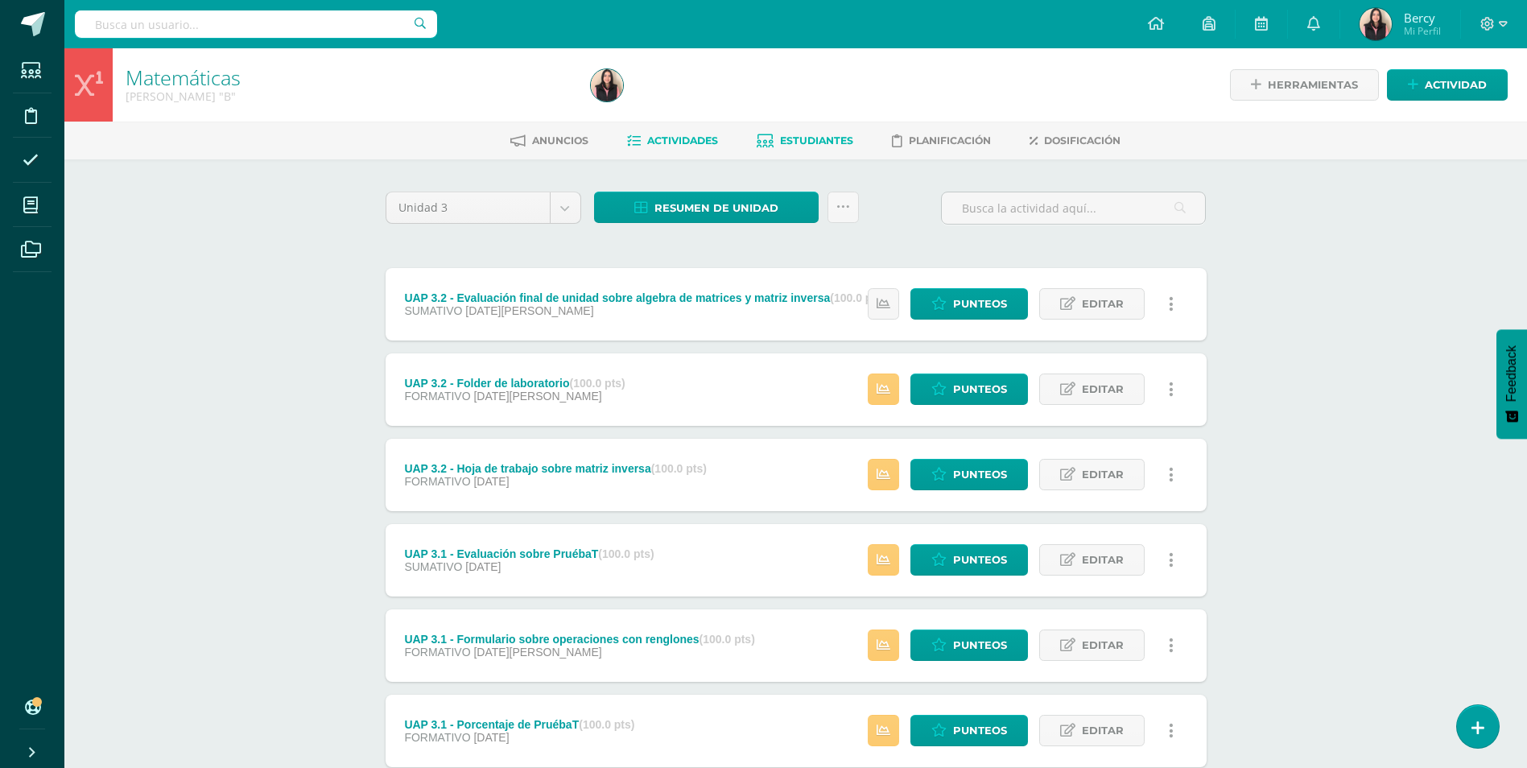
click at [840, 131] on link "Estudiantes" at bounding box center [805, 141] width 97 height 26
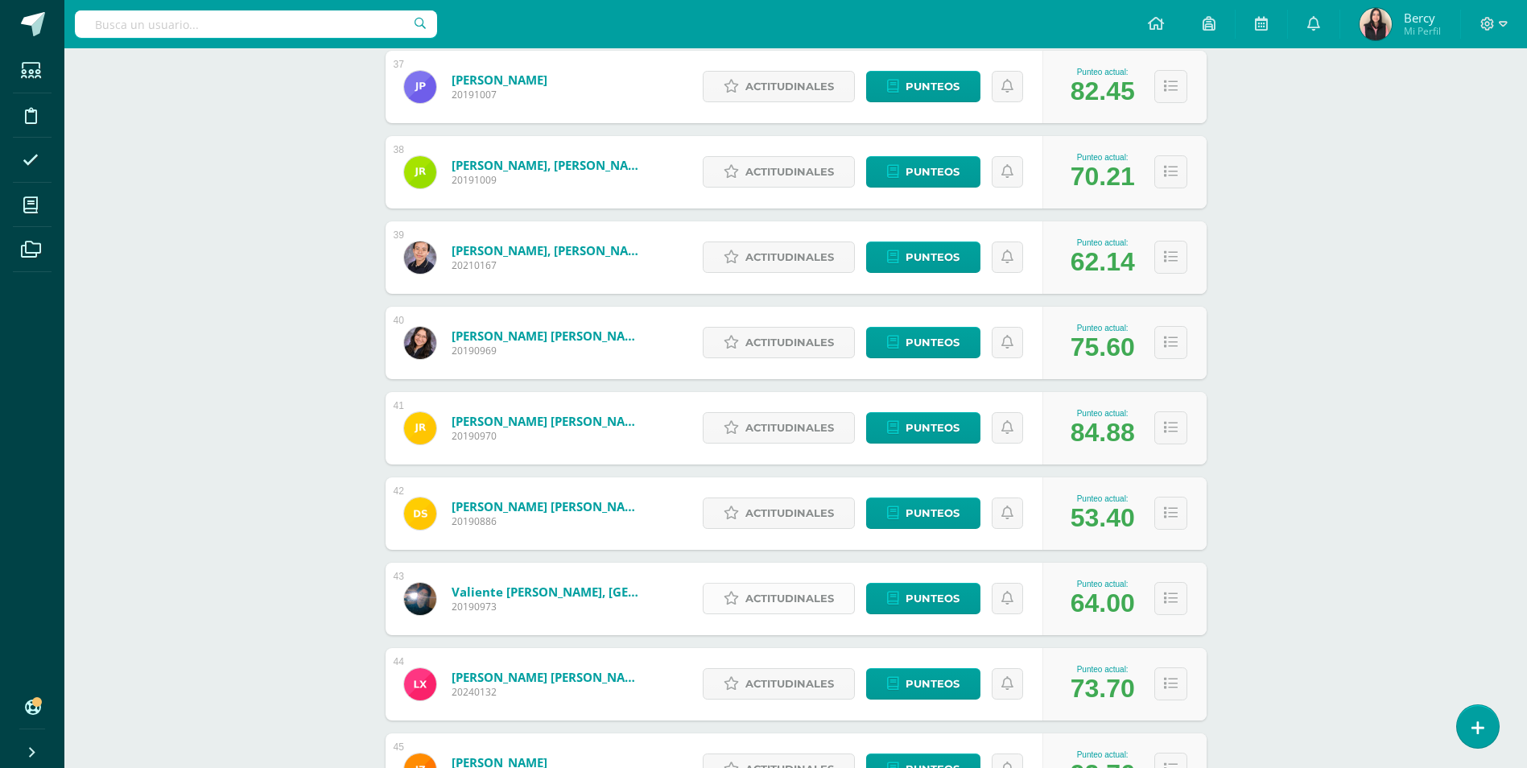
scroll to position [3355, 0]
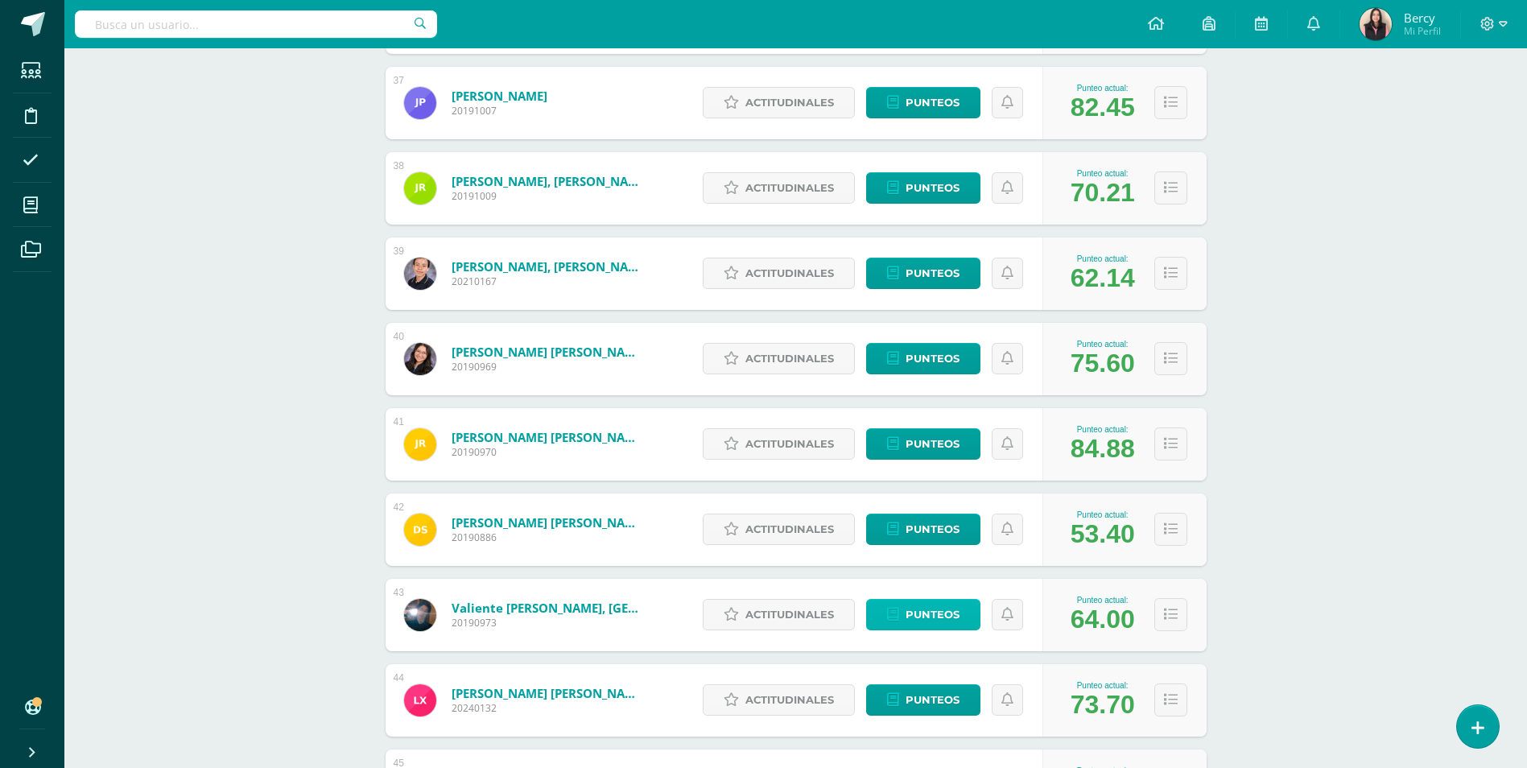
click at [924, 617] on span "Punteos" at bounding box center [932, 615] width 54 height 30
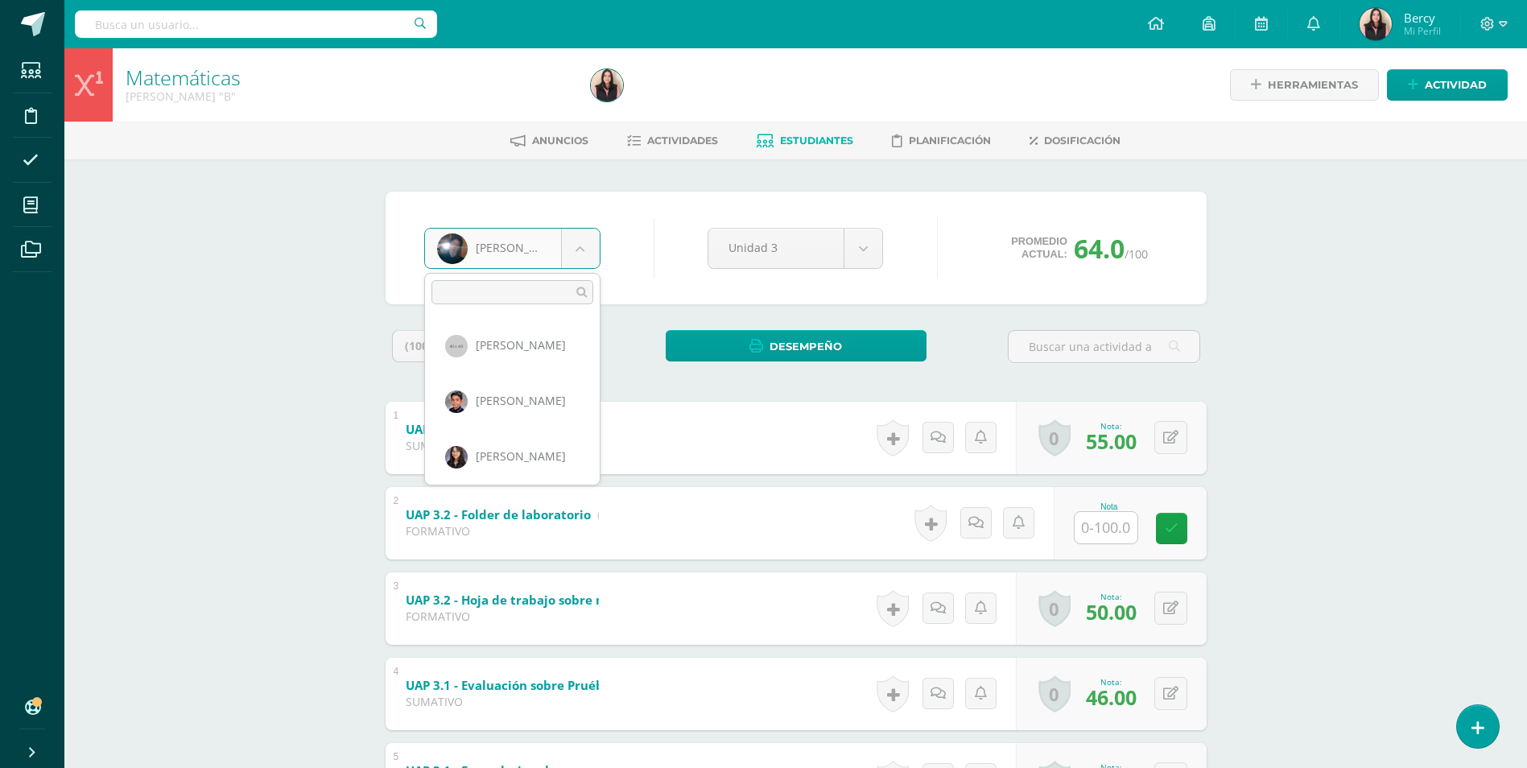
click at [571, 254] on body "Estudiantes Disciplina Asistencia Mis cursos Archivos Soporte Centro de ayuda Ú…" at bounding box center [763, 546] width 1527 height 1093
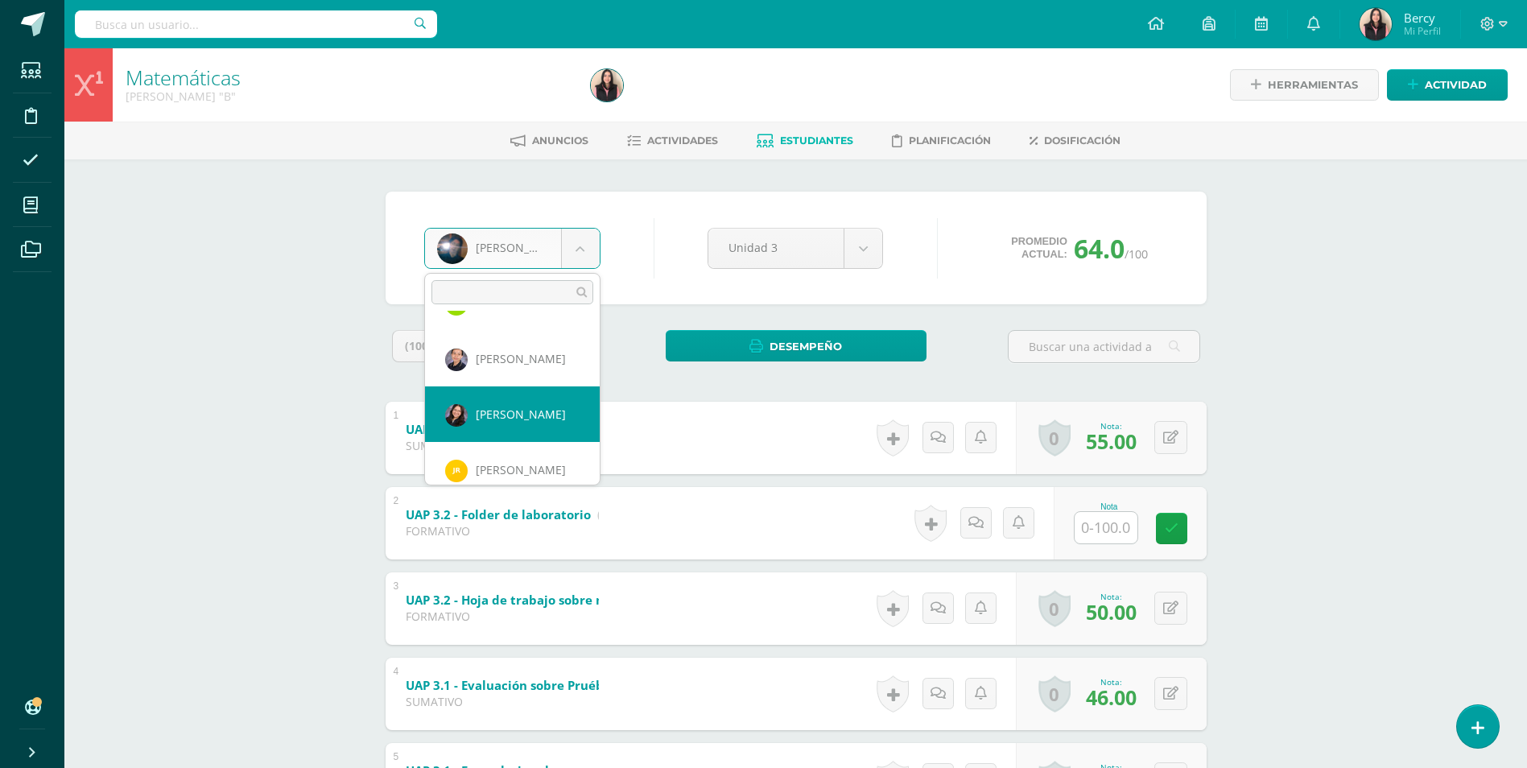
select select "3357"
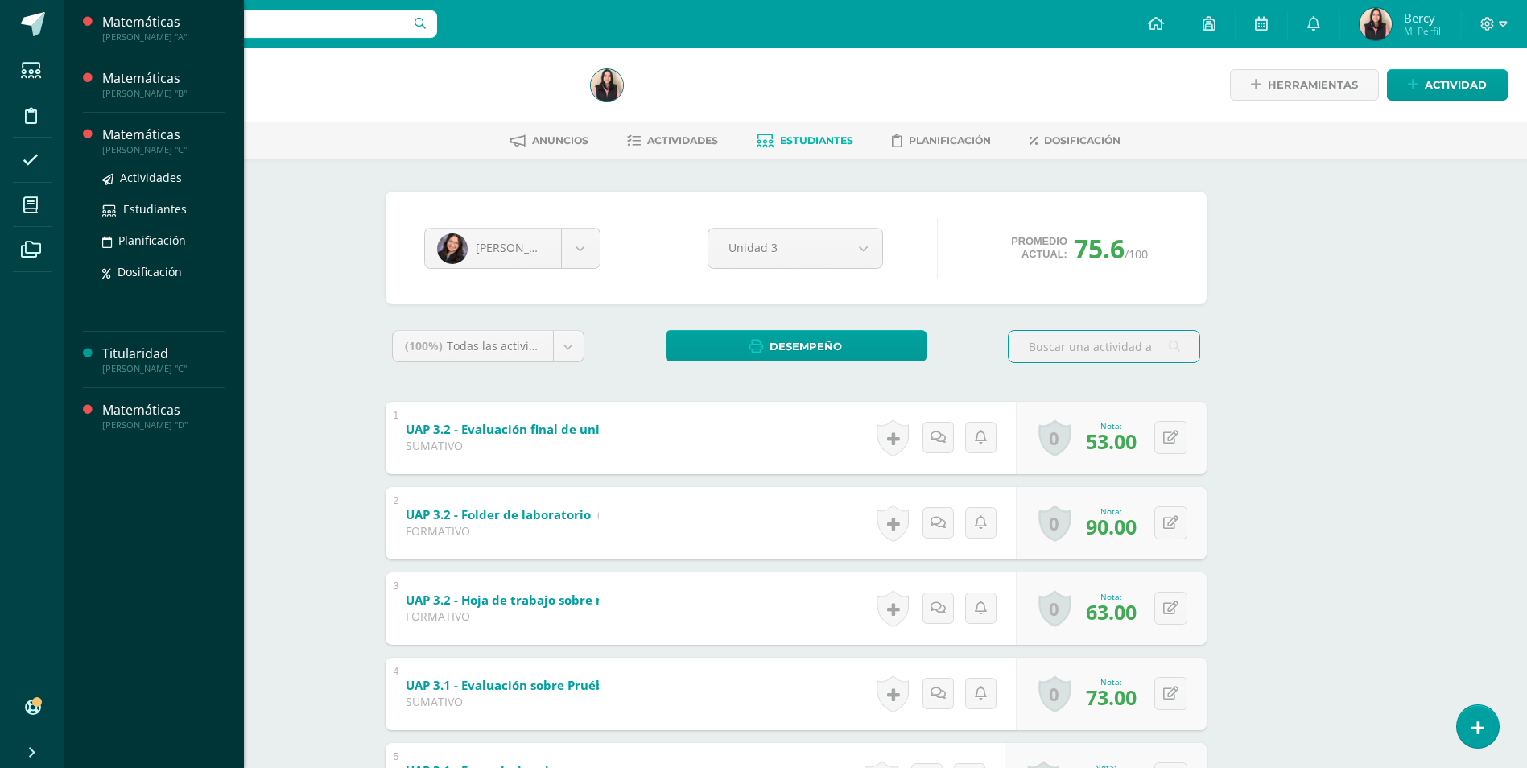
click at [155, 131] on div "Matemáticas" at bounding box center [163, 135] width 122 height 19
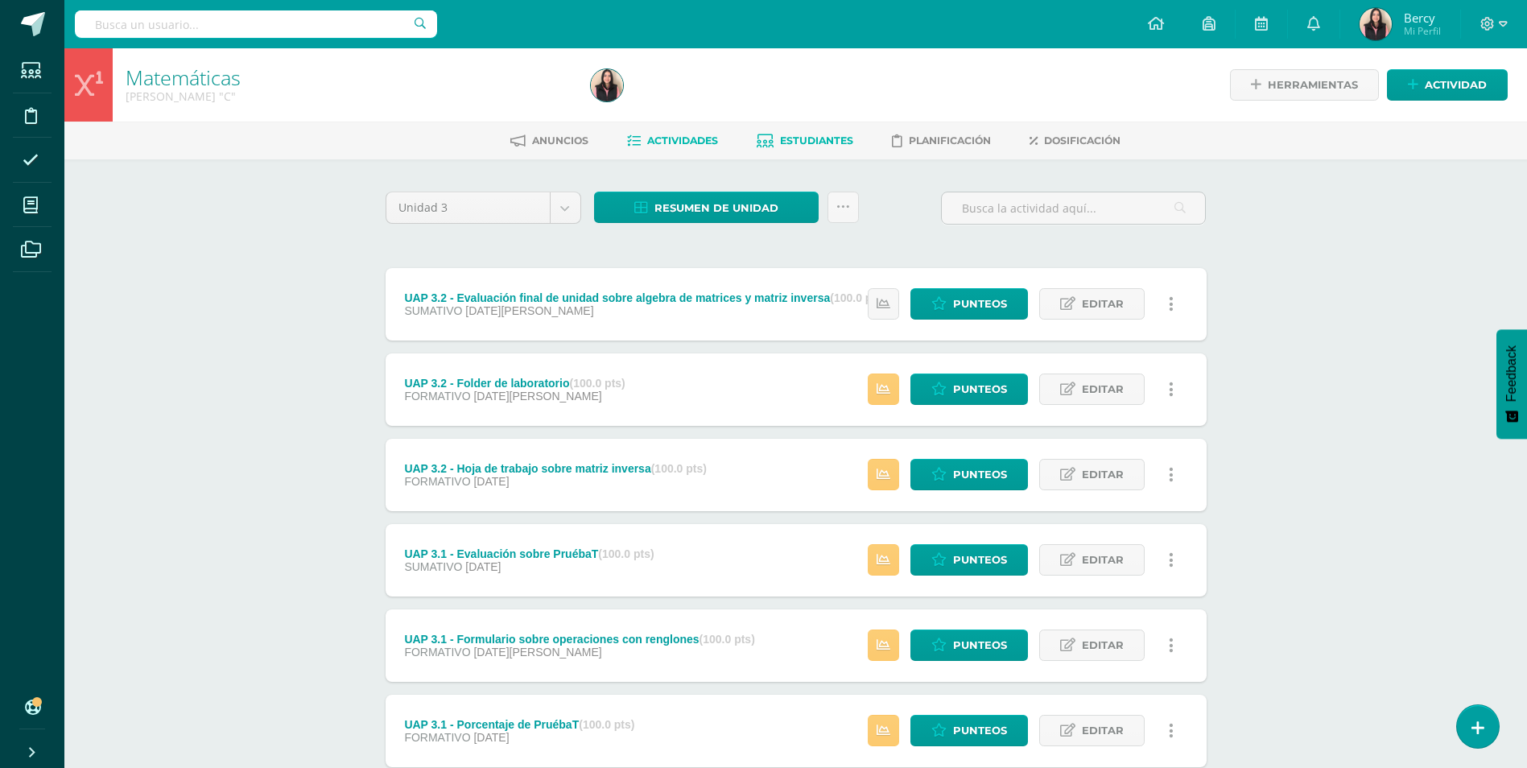
click at [817, 152] on link "Estudiantes" at bounding box center [805, 141] width 97 height 26
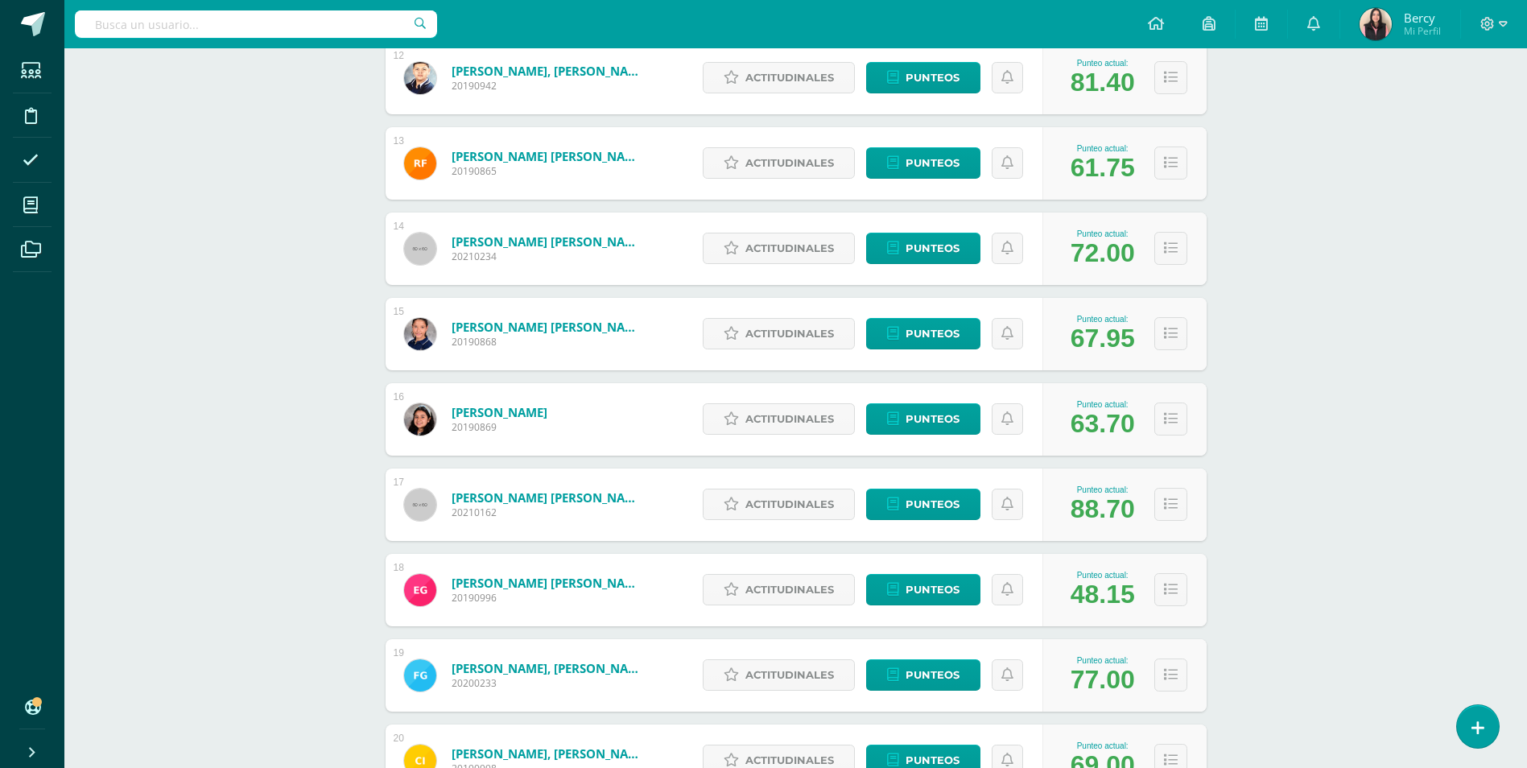
scroll to position [1248, 0]
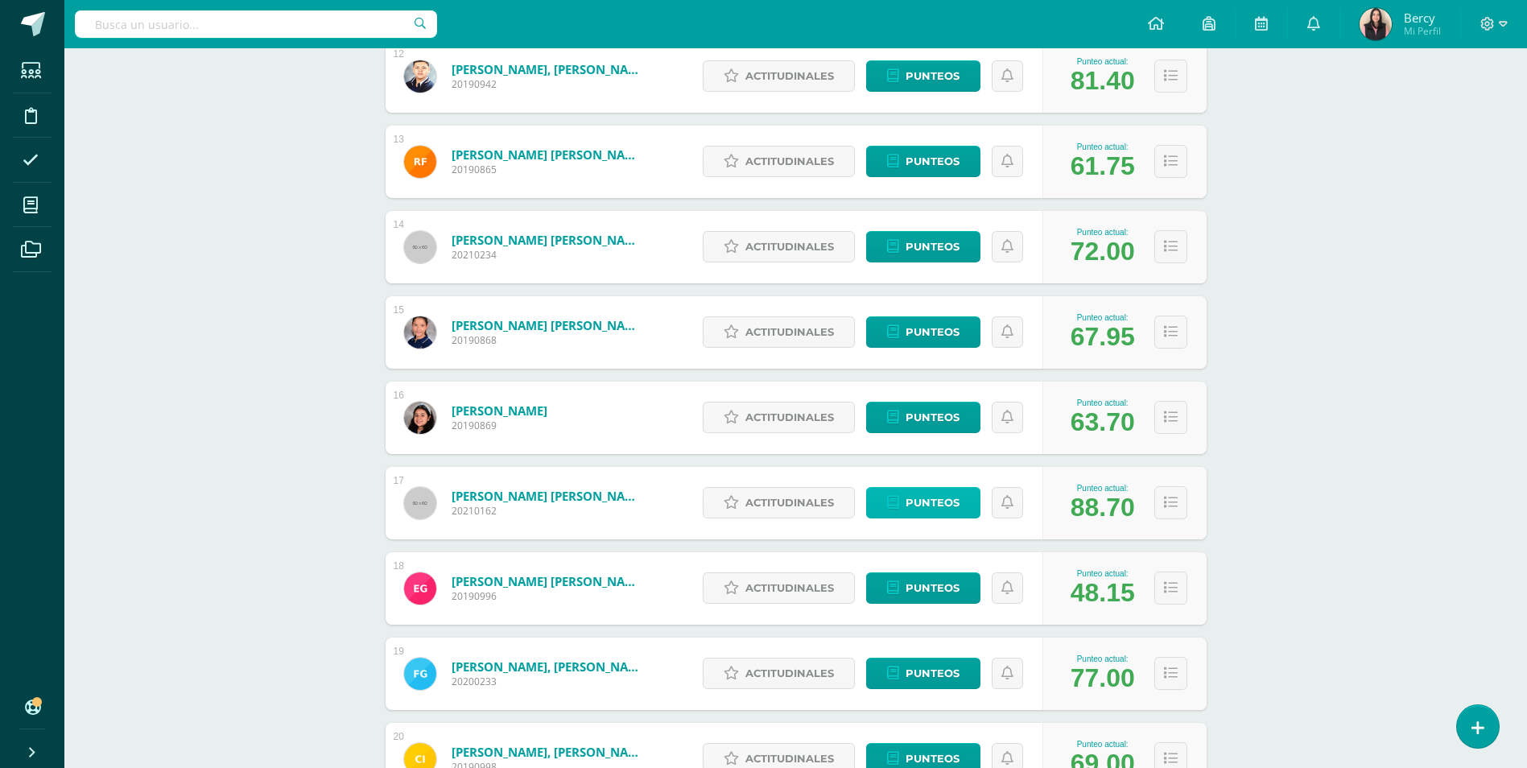
click at [934, 506] on span "Punteos" at bounding box center [932, 503] width 54 height 30
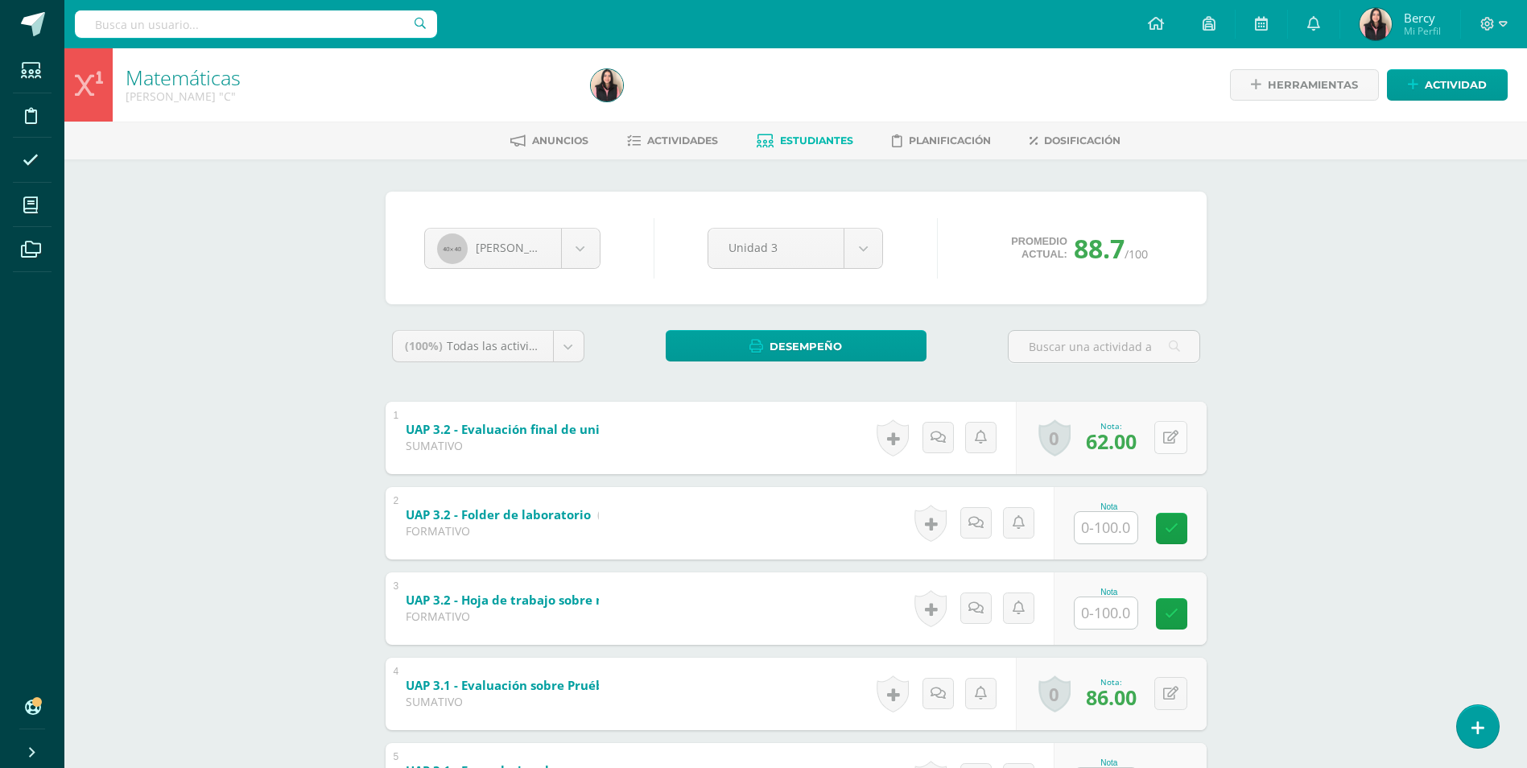
click at [1169, 441] on button at bounding box center [1170, 437] width 33 height 33
drag, startPoint x: 1029, startPoint y: 443, endPoint x: 952, endPoint y: 463, distance: 78.9
click at [952, 463] on div "Nota 62.00 Sustitución:" at bounding box center [1083, 437] width 270 height 75
click at [1144, 450] on icon at bounding box center [1139, 443] width 14 height 14
type input "69"
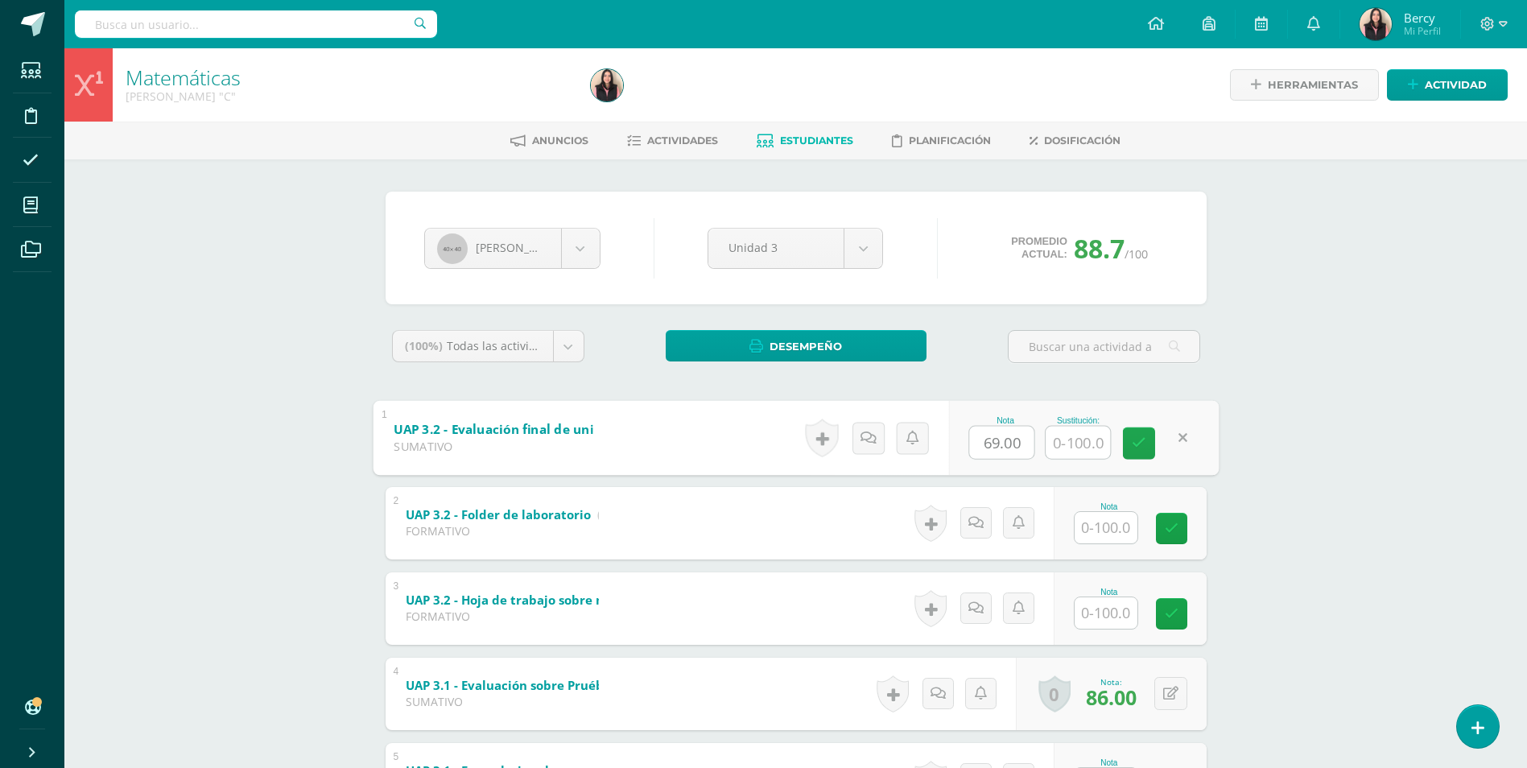
click at [1317, 450] on div "Matemáticas Quinto Bachillerato "C" Herramientas Detalle de asistencias Activid…" at bounding box center [795, 570] width 1462 height 1045
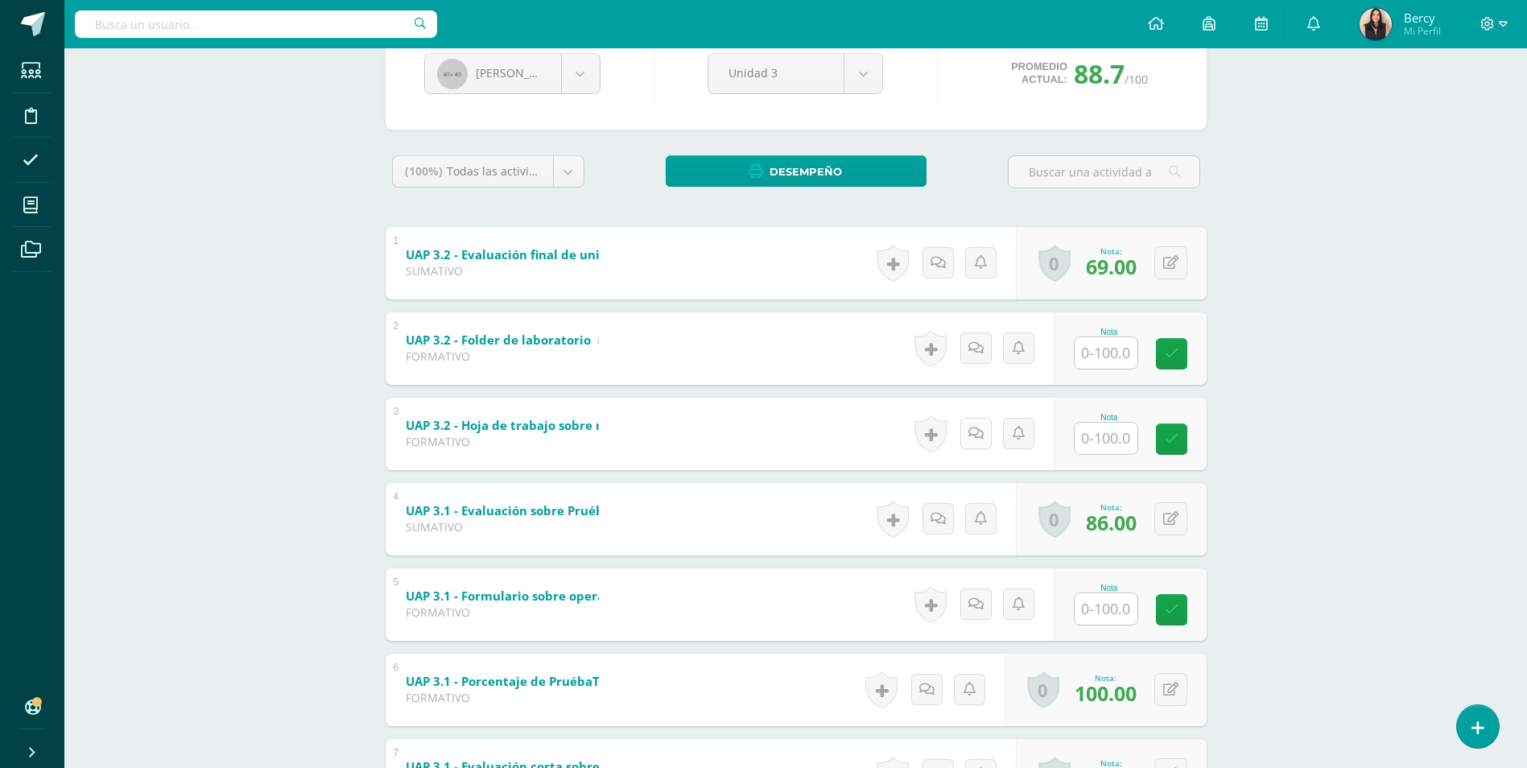
scroll to position [325, 0]
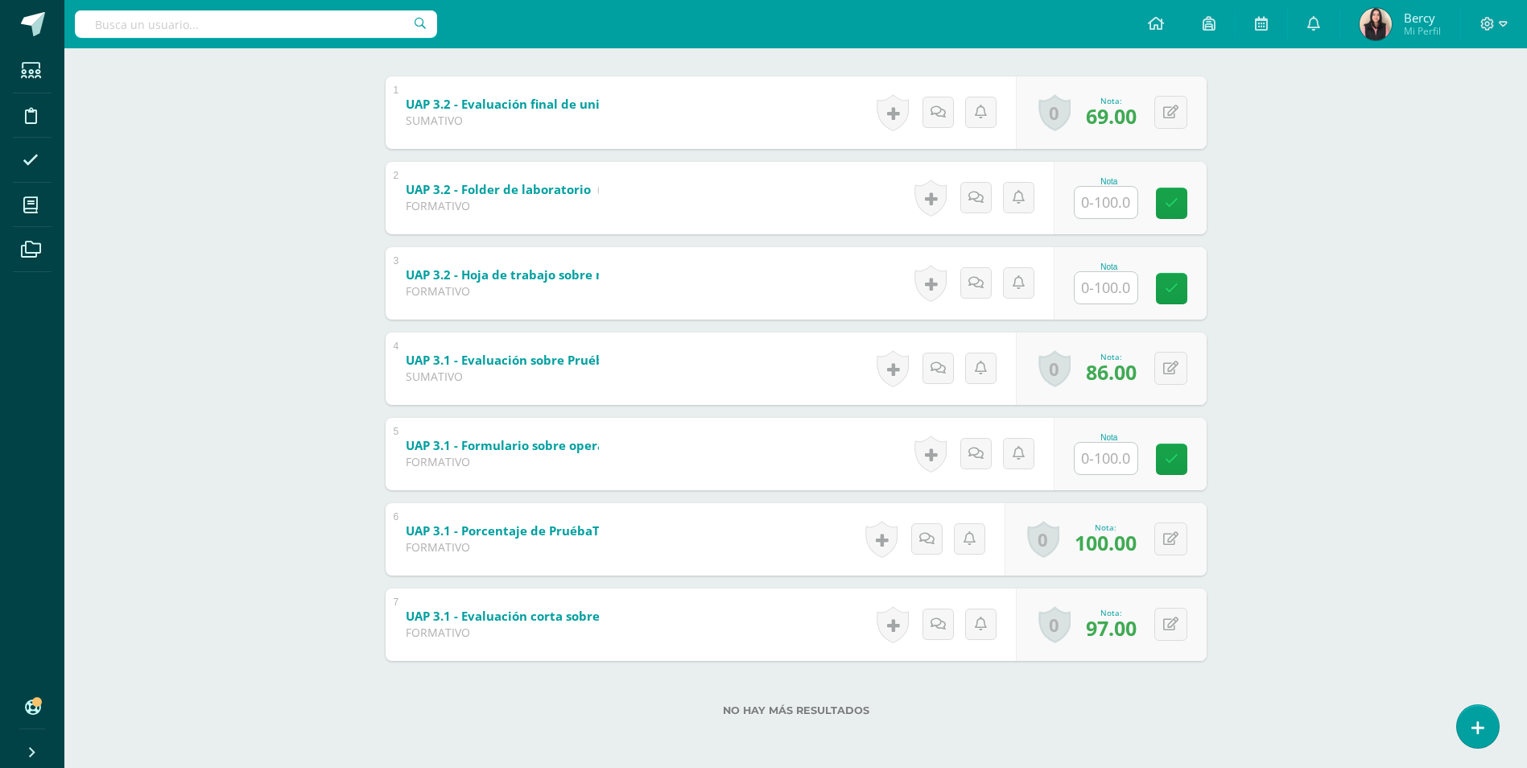
click at [1326, 434] on div "Matemáticas Quinto Bachillerato "C" Herramientas Detalle de asistencias Activid…" at bounding box center [795, 245] width 1462 height 1045
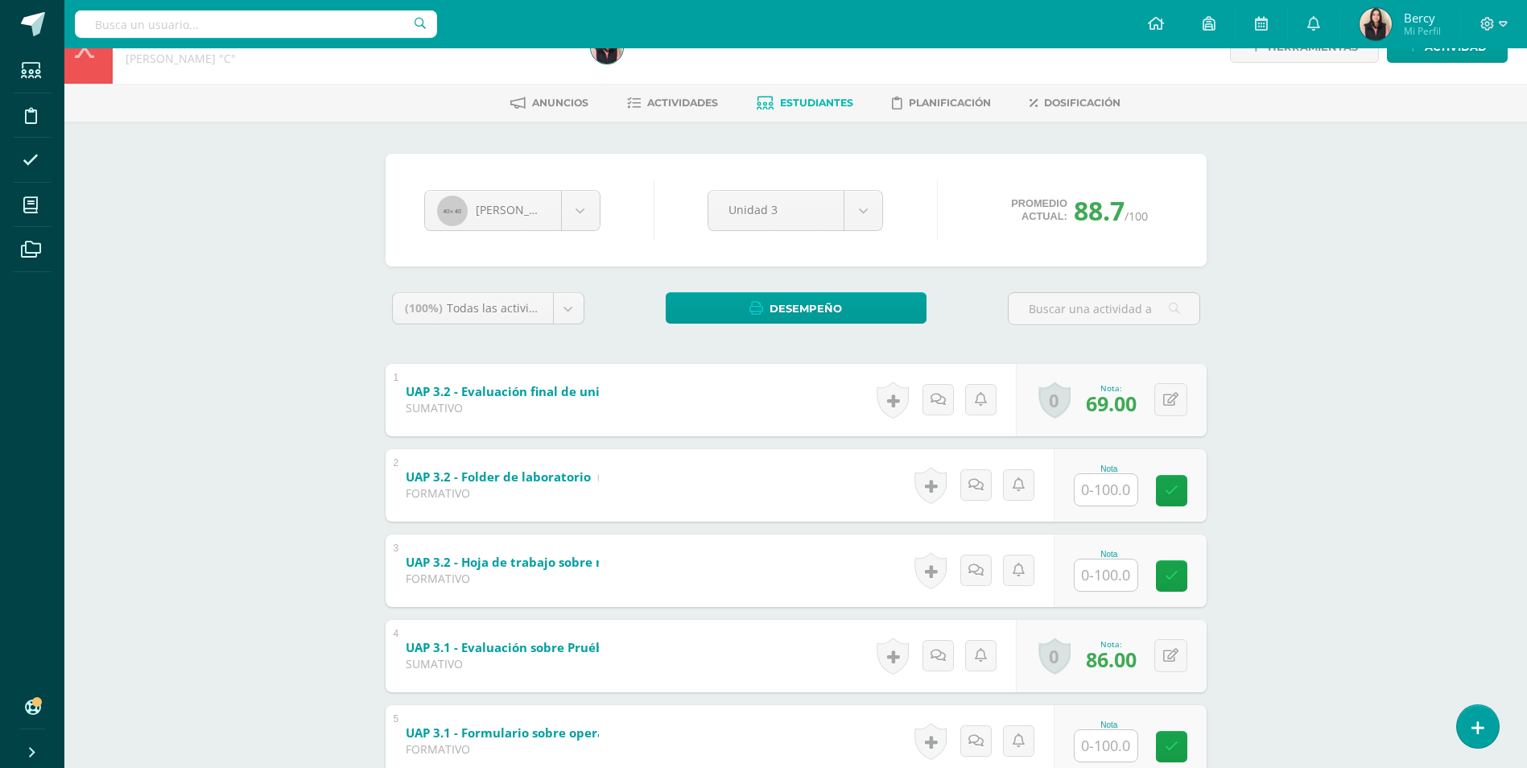
scroll to position [0, 0]
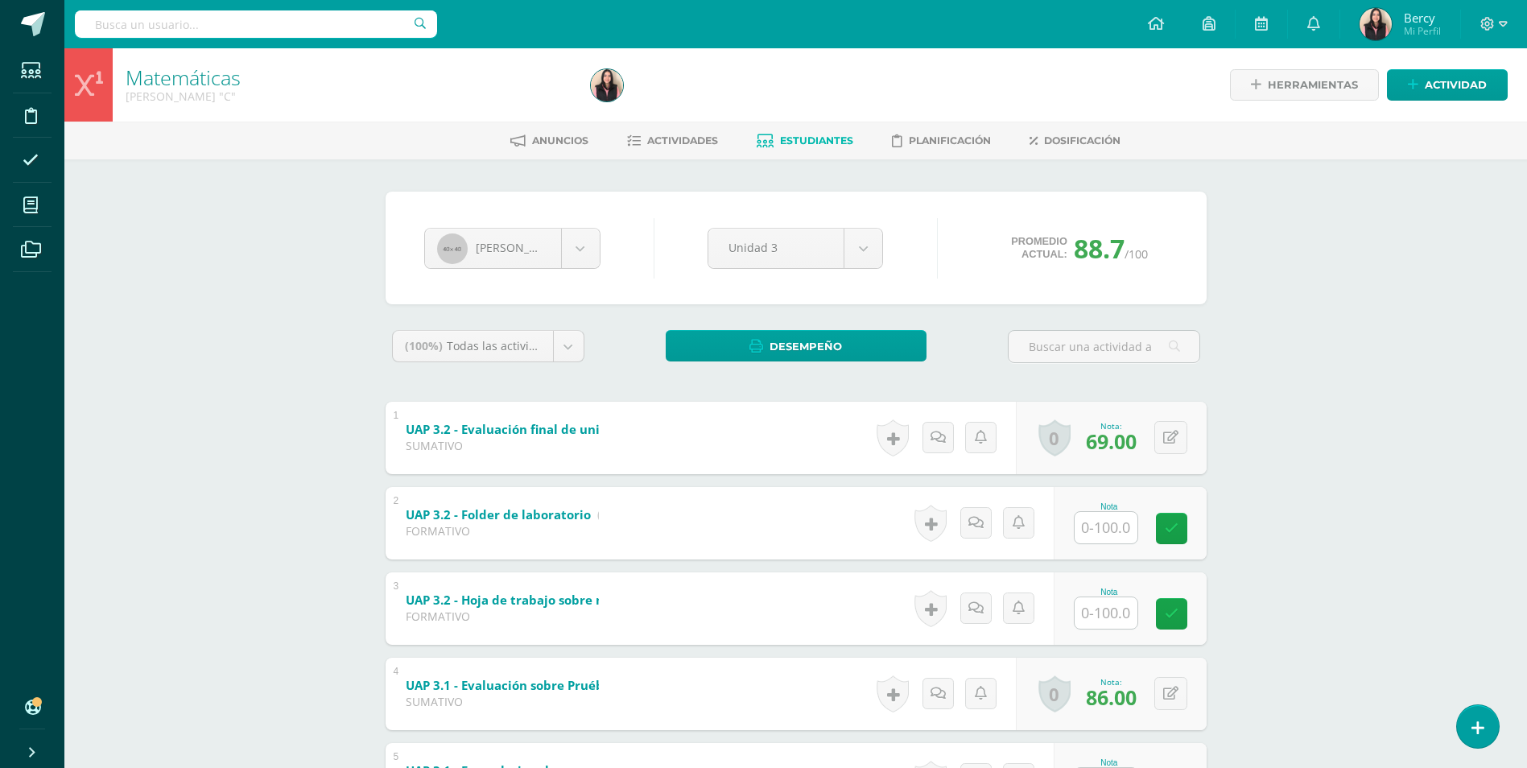
click at [328, 250] on div "Matemáticas Quinto Bachillerato "C" Herramientas Detalle de asistencias Activid…" at bounding box center [795, 570] width 1462 height 1045
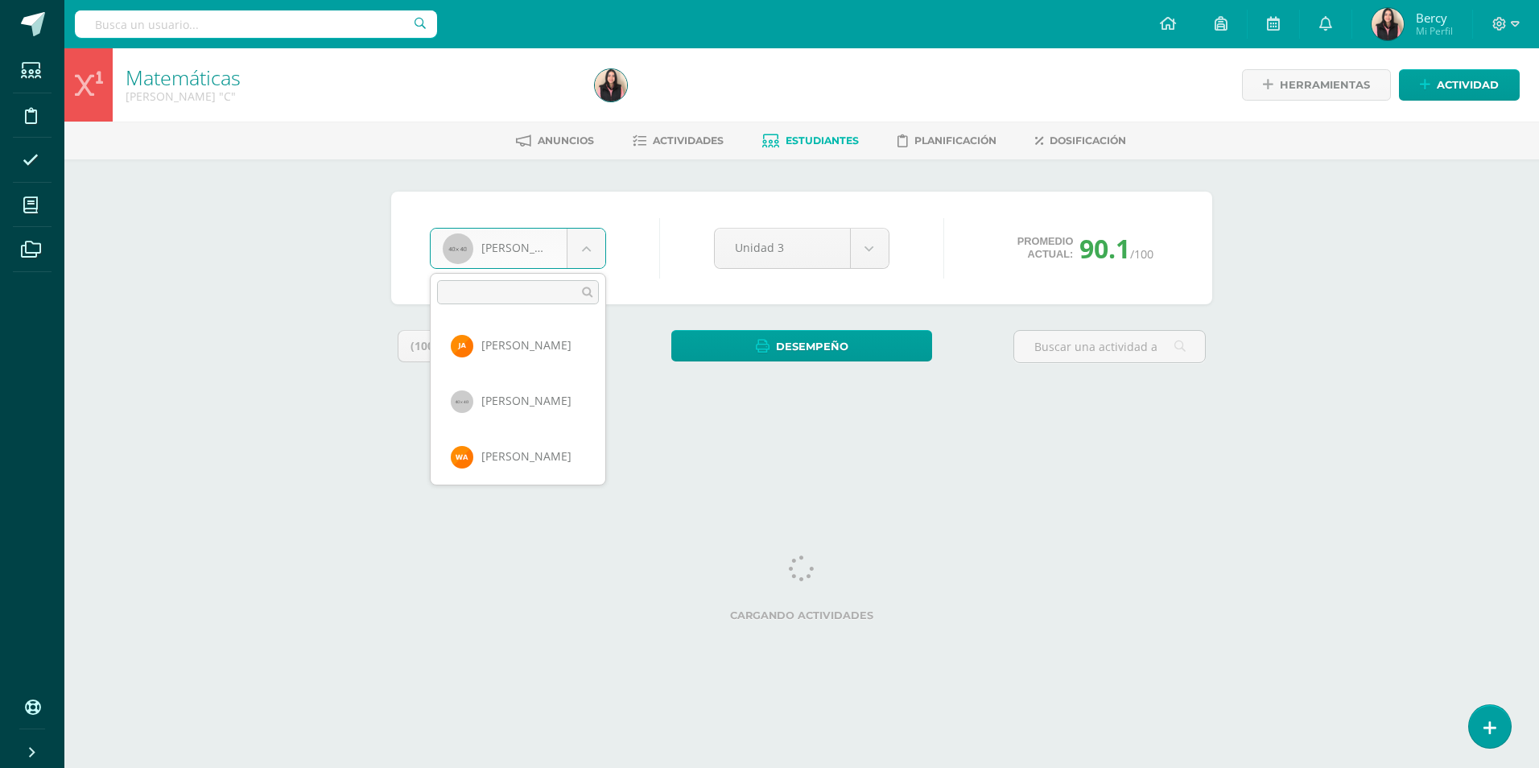
click at [588, 242] on body "Estudiantes Disciplina Asistencia Mis cursos Archivos Soporte Centro de ayuda Ú…" at bounding box center [769, 217] width 1539 height 434
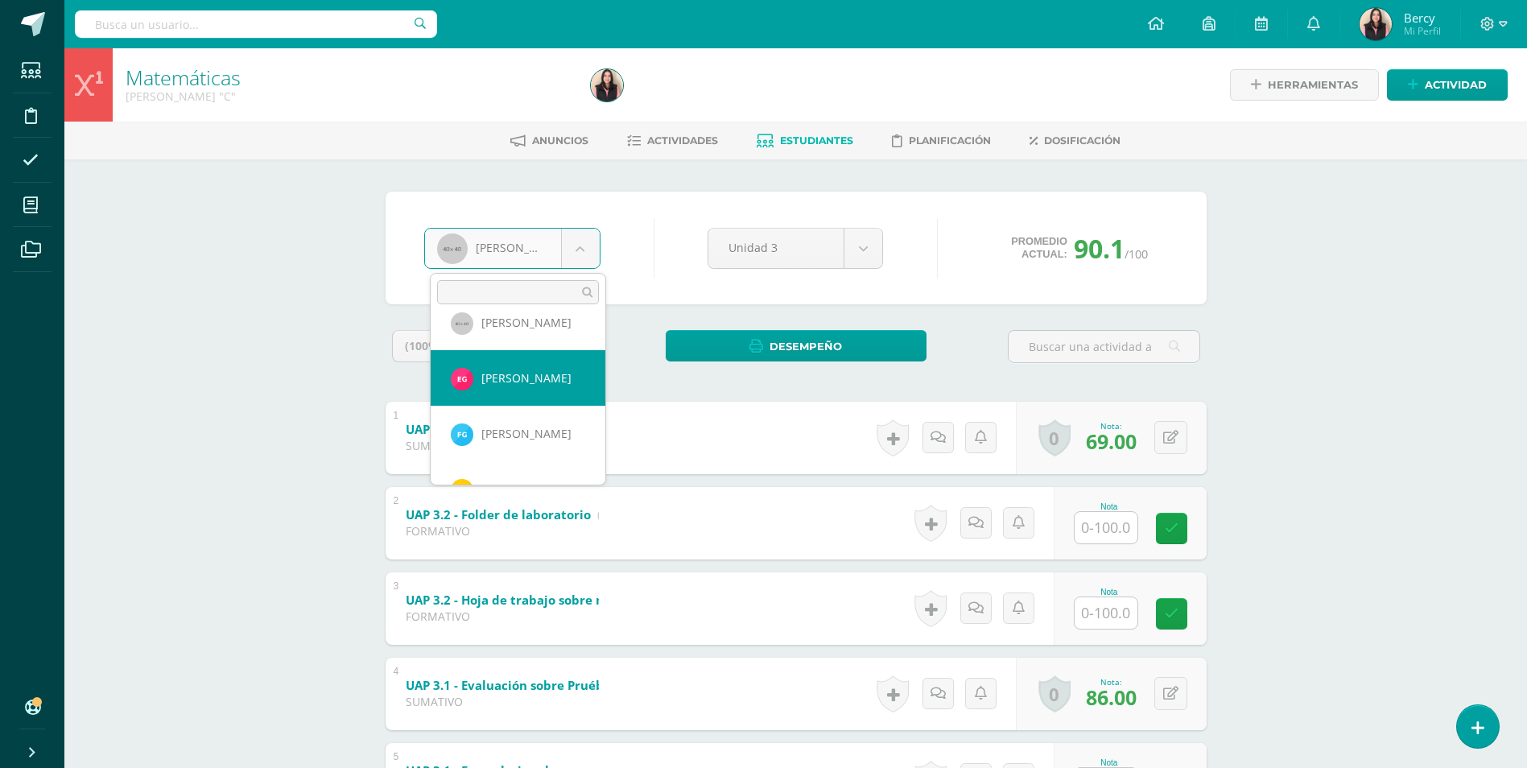
scroll to position [938, 0]
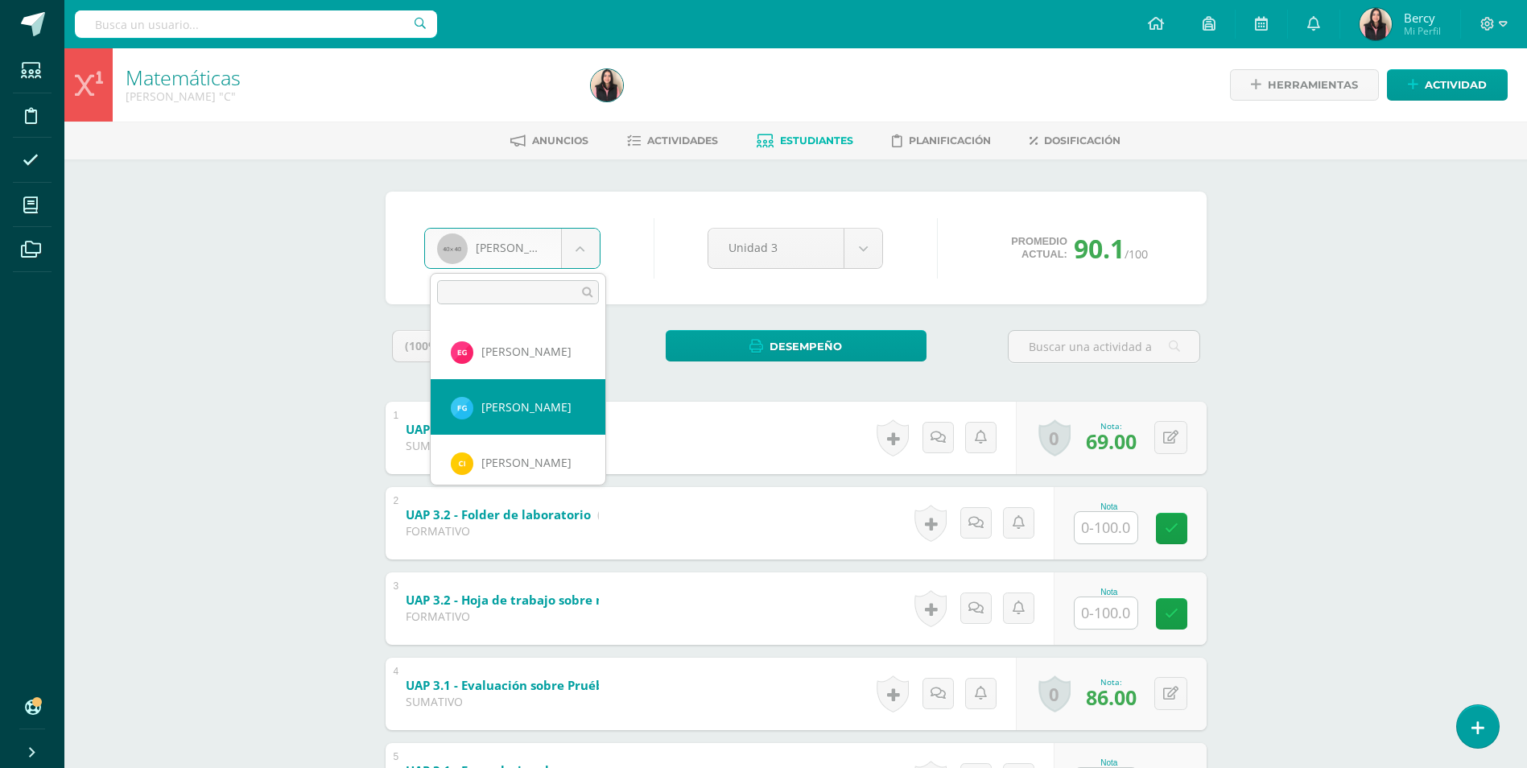
select select "5008"
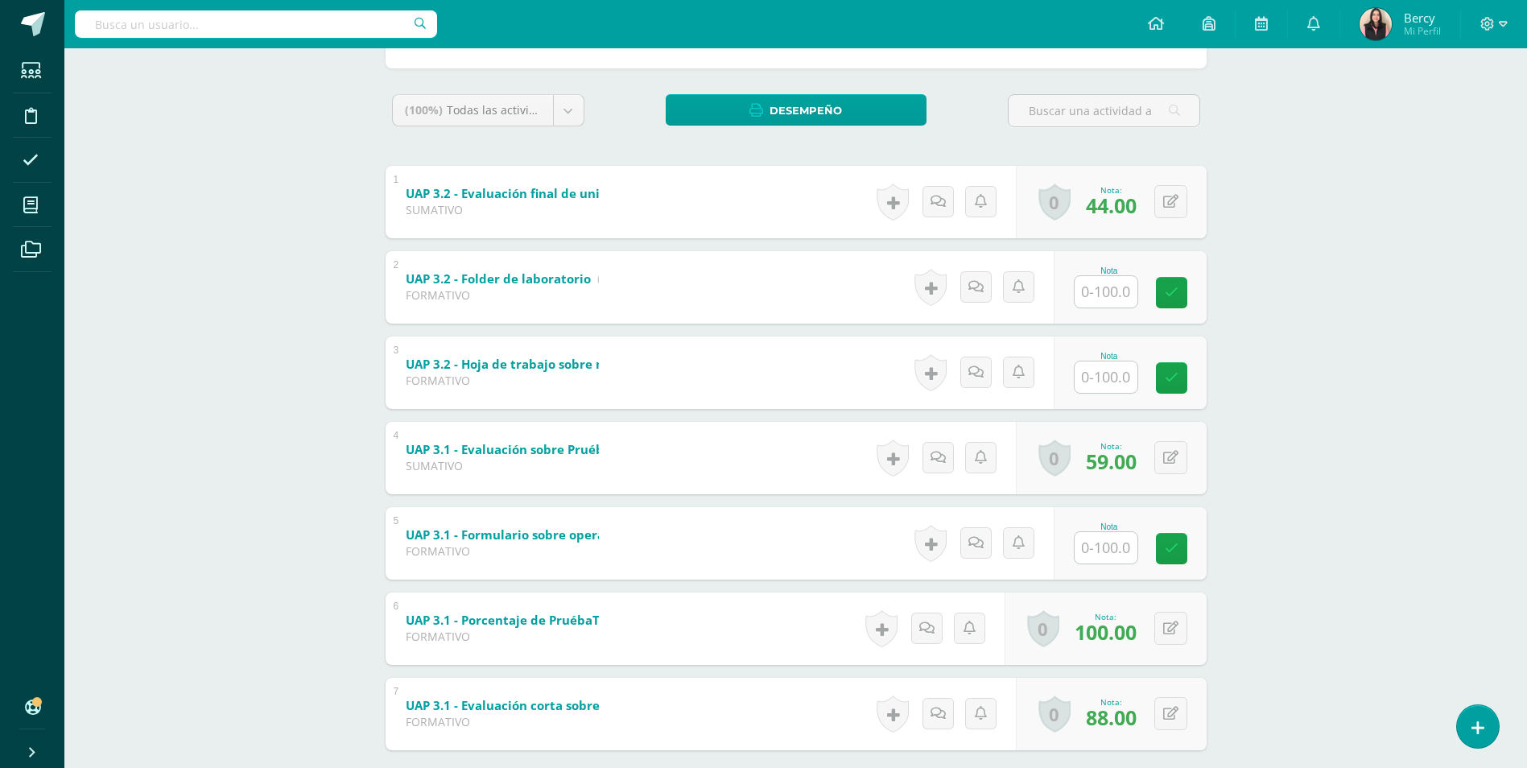
scroll to position [241, 0]
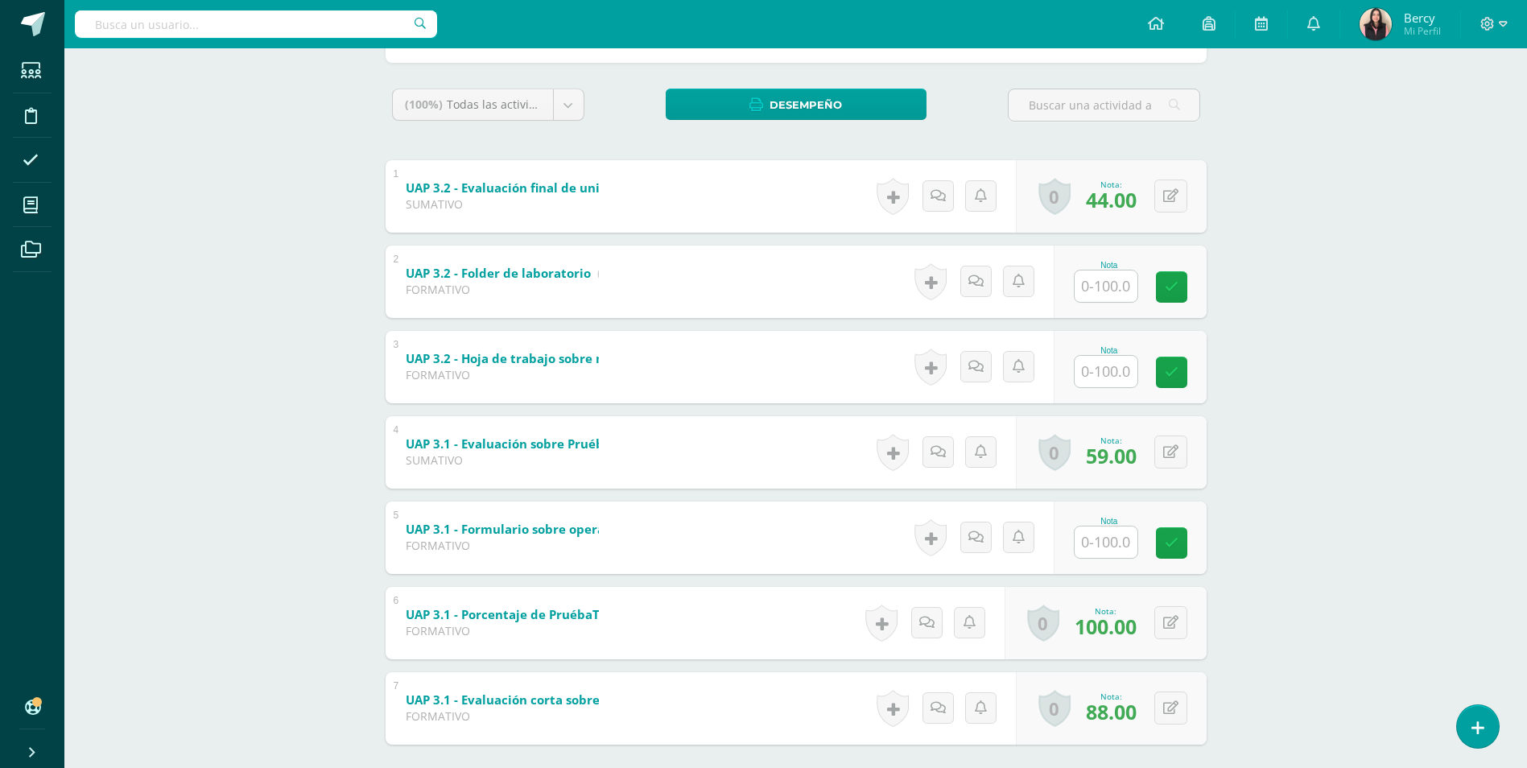
click at [1112, 545] on input "text" at bounding box center [1106, 541] width 63 height 31
type input "100"
click at [1252, 418] on div "Matemáticas Quinto Bachillerato "C" Herramientas Detalle de asistencias Activid…" at bounding box center [795, 329] width 1462 height 1045
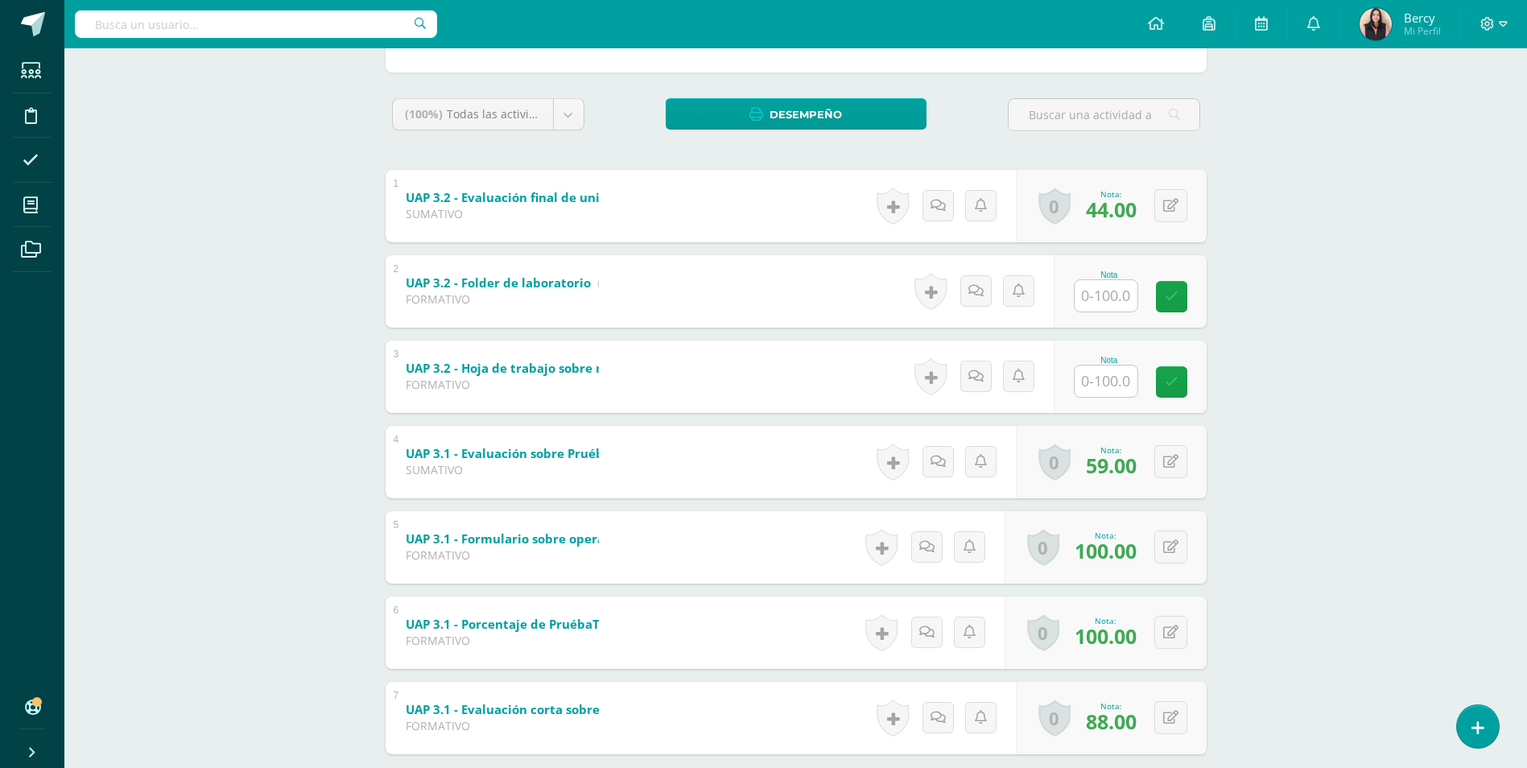
scroll to position [241, 0]
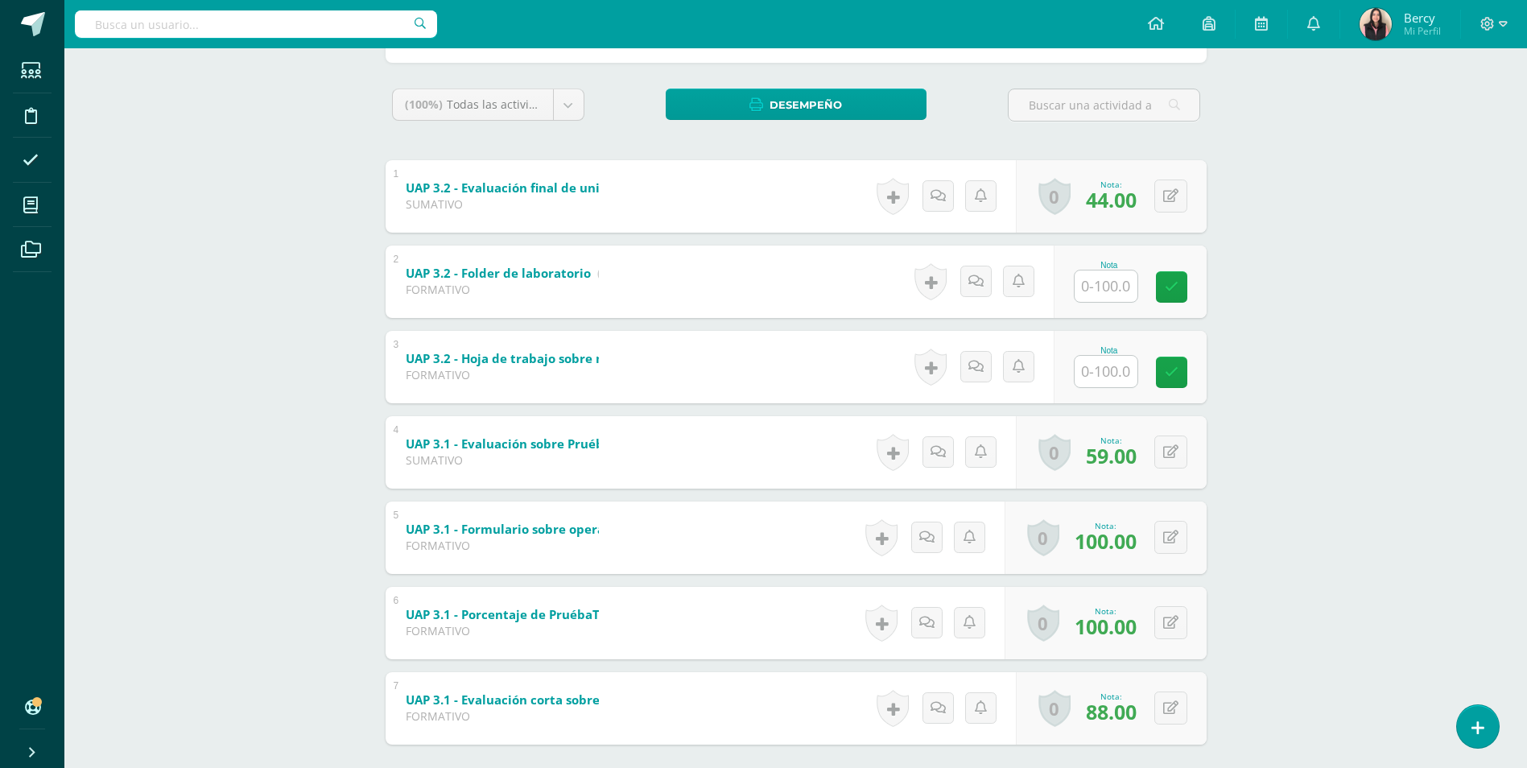
click at [255, 291] on div "Matemáticas Quinto Bachillerato "C" Herramientas Detalle de asistencias Activid…" at bounding box center [795, 329] width 1462 height 1045
click at [1422, 424] on div "Matemáticas Quinto Bachillerato "C" Herramientas Detalle de asistencias Activid…" at bounding box center [795, 329] width 1462 height 1045
click at [277, 264] on div "Matemáticas Quinto Bachillerato "C" Herramientas Detalle de asistencias Activid…" at bounding box center [795, 329] width 1462 height 1045
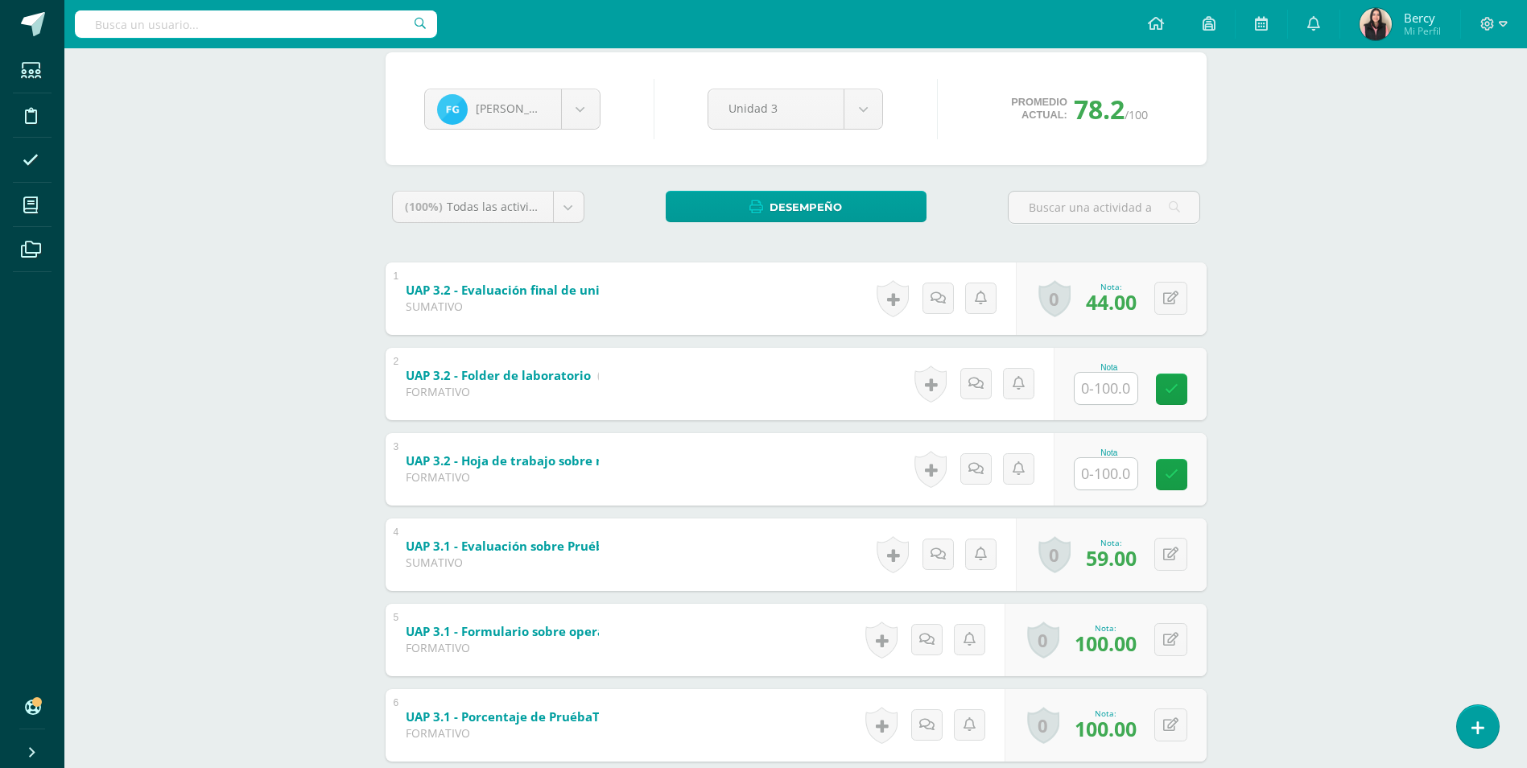
scroll to position [0, 0]
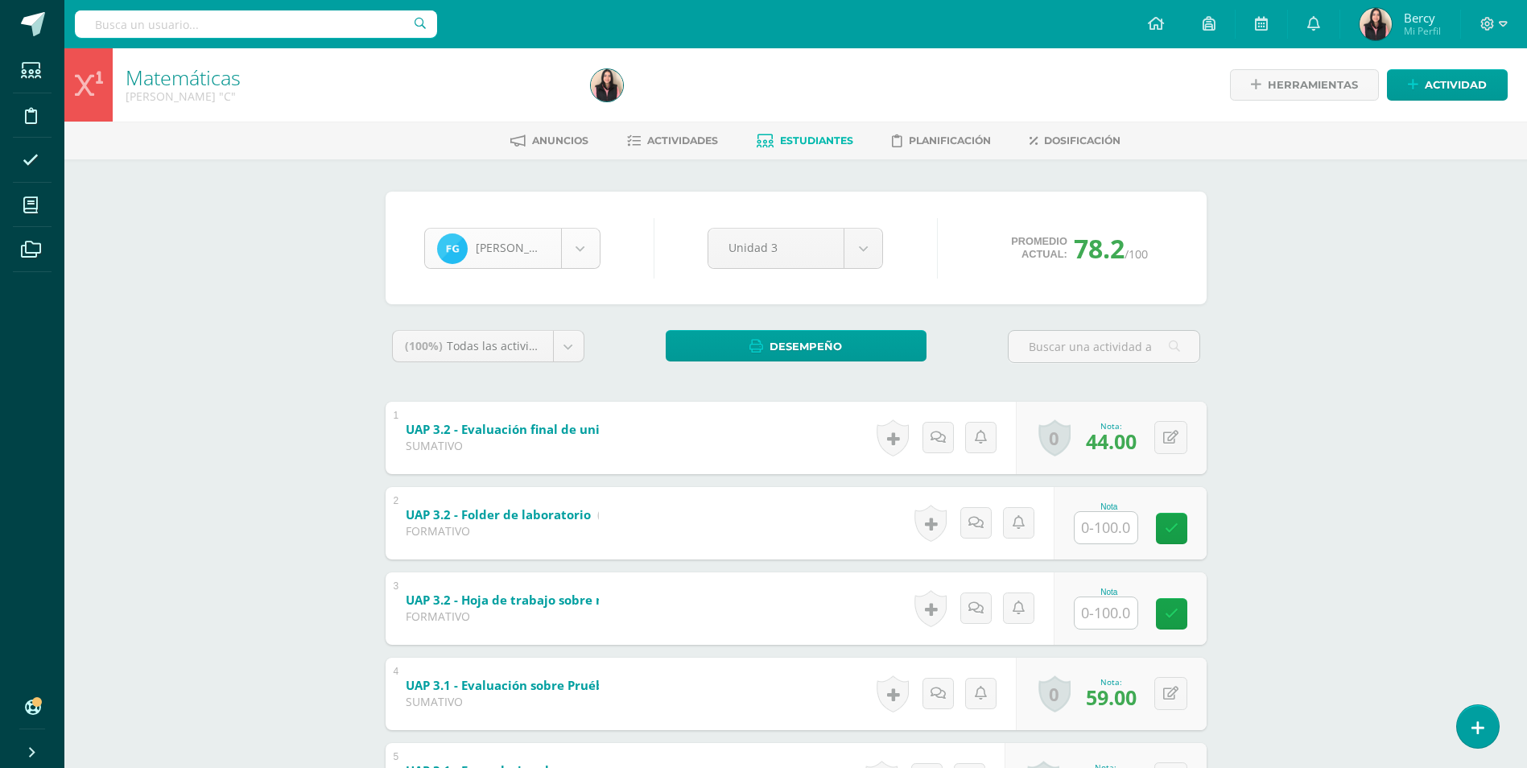
click at [586, 239] on body "Estudiantes Disciplina Asistencia Mis cursos Archivos Soporte Centro de ayuda Ú…" at bounding box center [763, 546] width 1527 height 1093
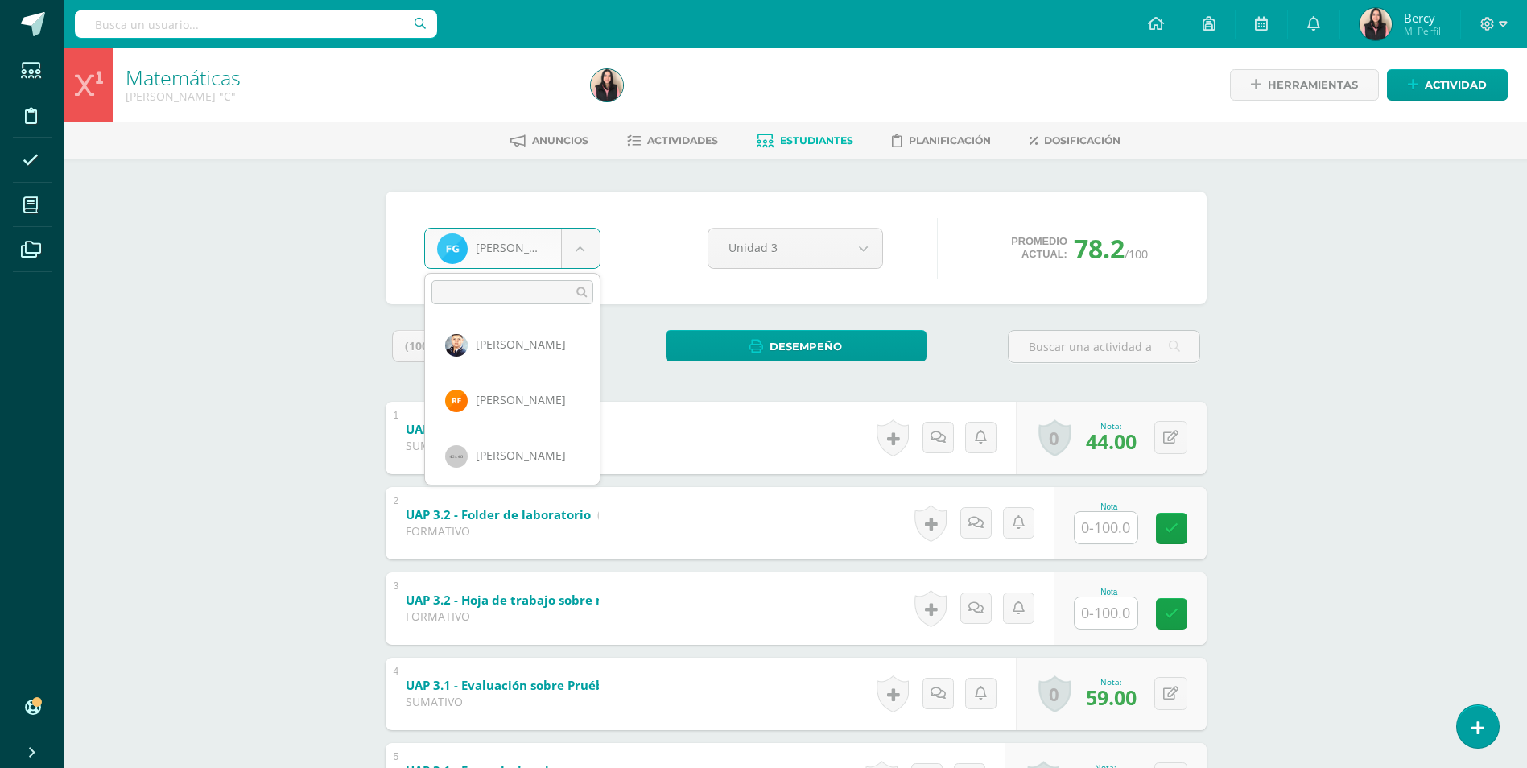
scroll to position [724, 0]
select select "5278"
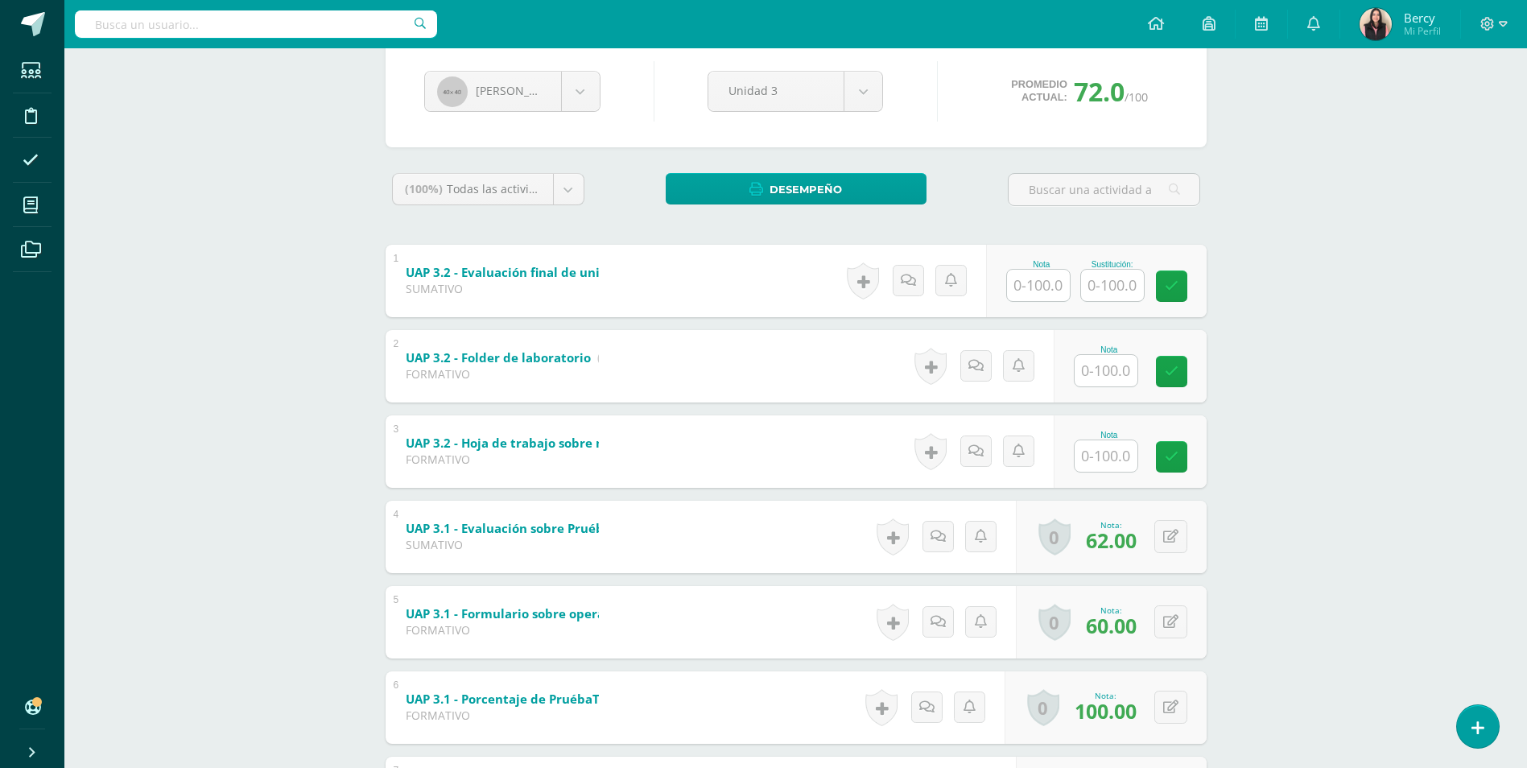
scroll to position [161, 0]
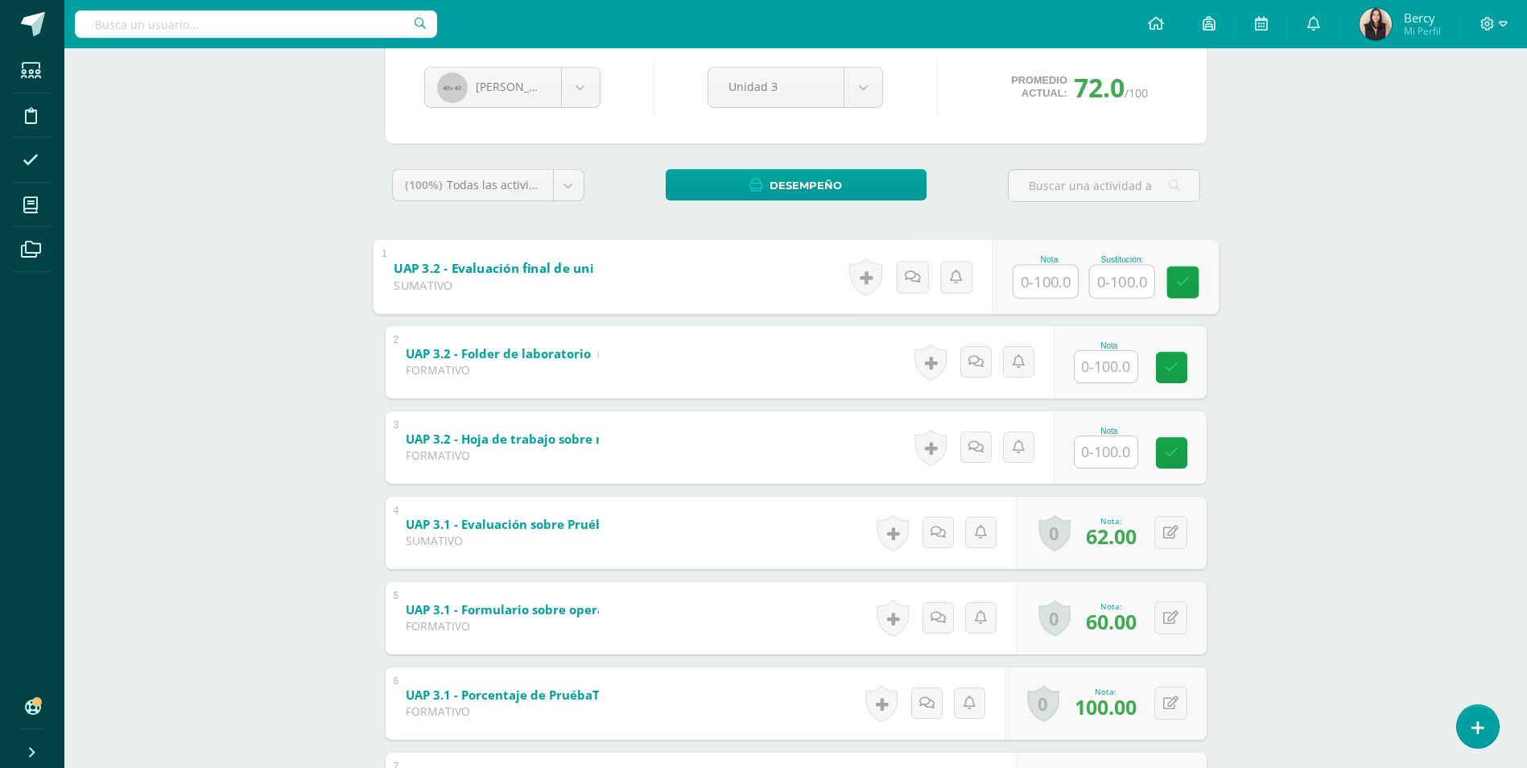
click at [1042, 292] on input "text" at bounding box center [1045, 281] width 64 height 32
click at [1120, 362] on input "text" at bounding box center [1115, 366] width 64 height 32
click at [1115, 454] on input "text" at bounding box center [1106, 451] width 63 height 31
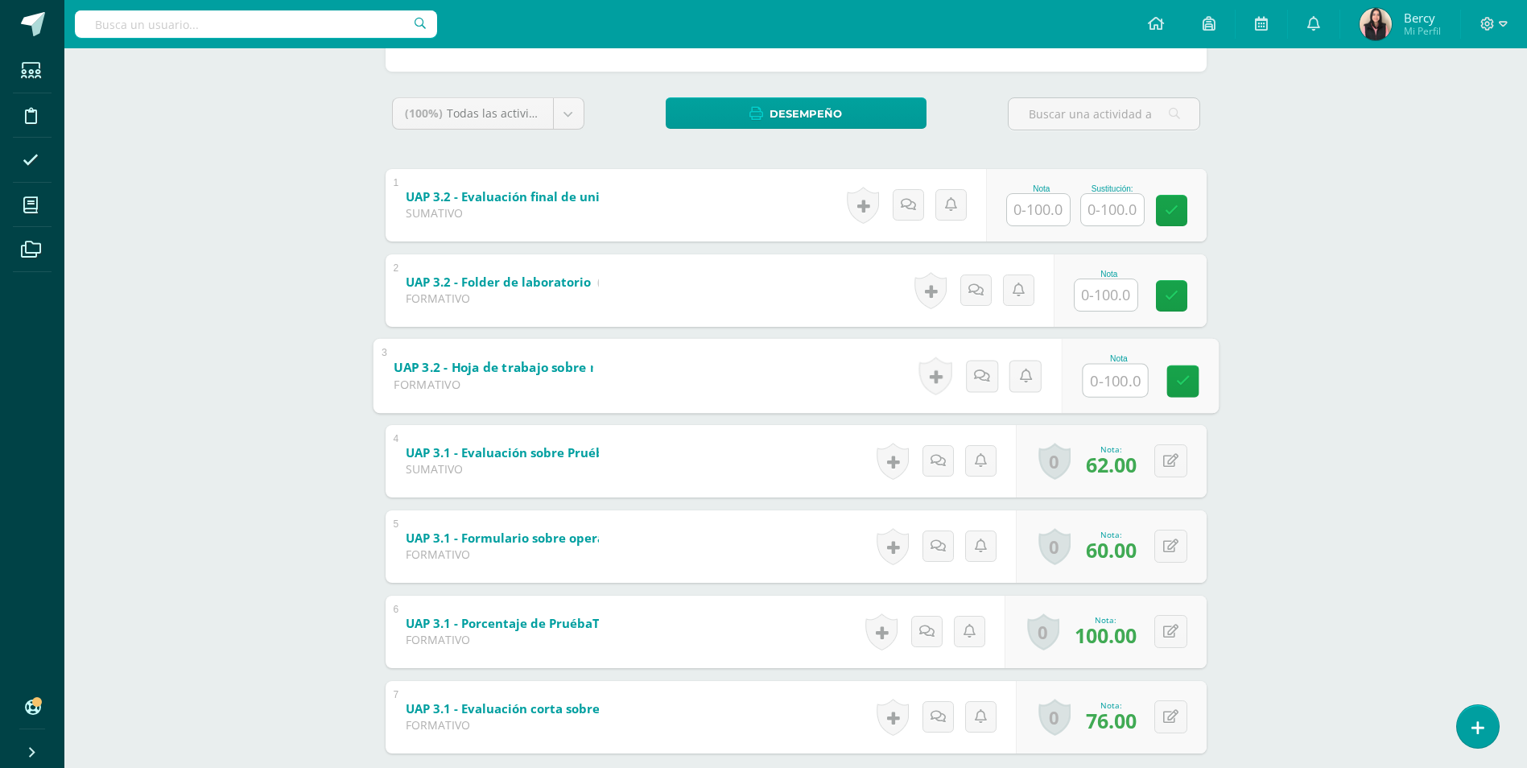
scroll to position [325, 0]
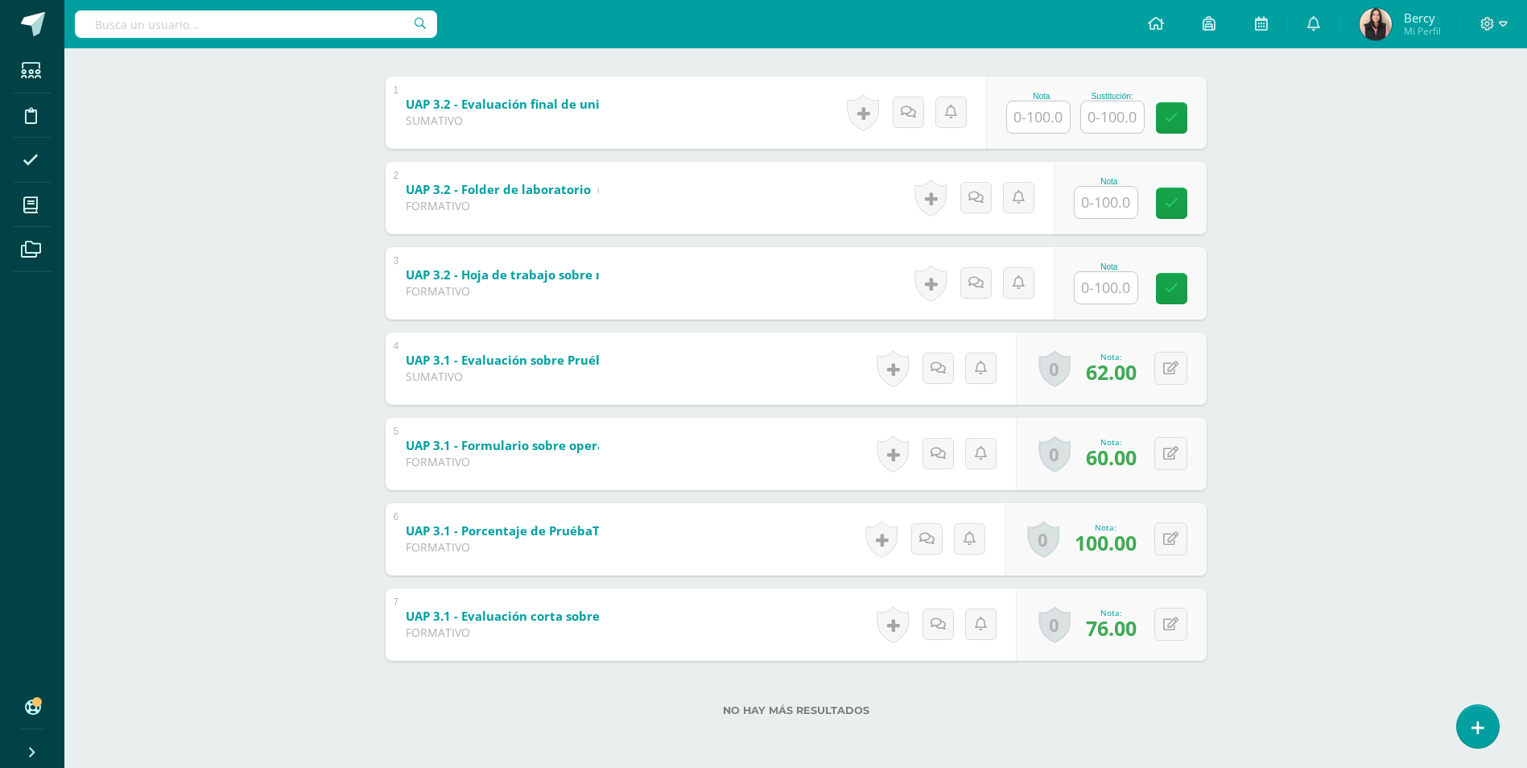
click at [1344, 462] on div "Matemáticas Quinto Bachillerato "C" Herramientas Detalle de asistencias Activid…" at bounding box center [795, 245] width 1462 height 1045
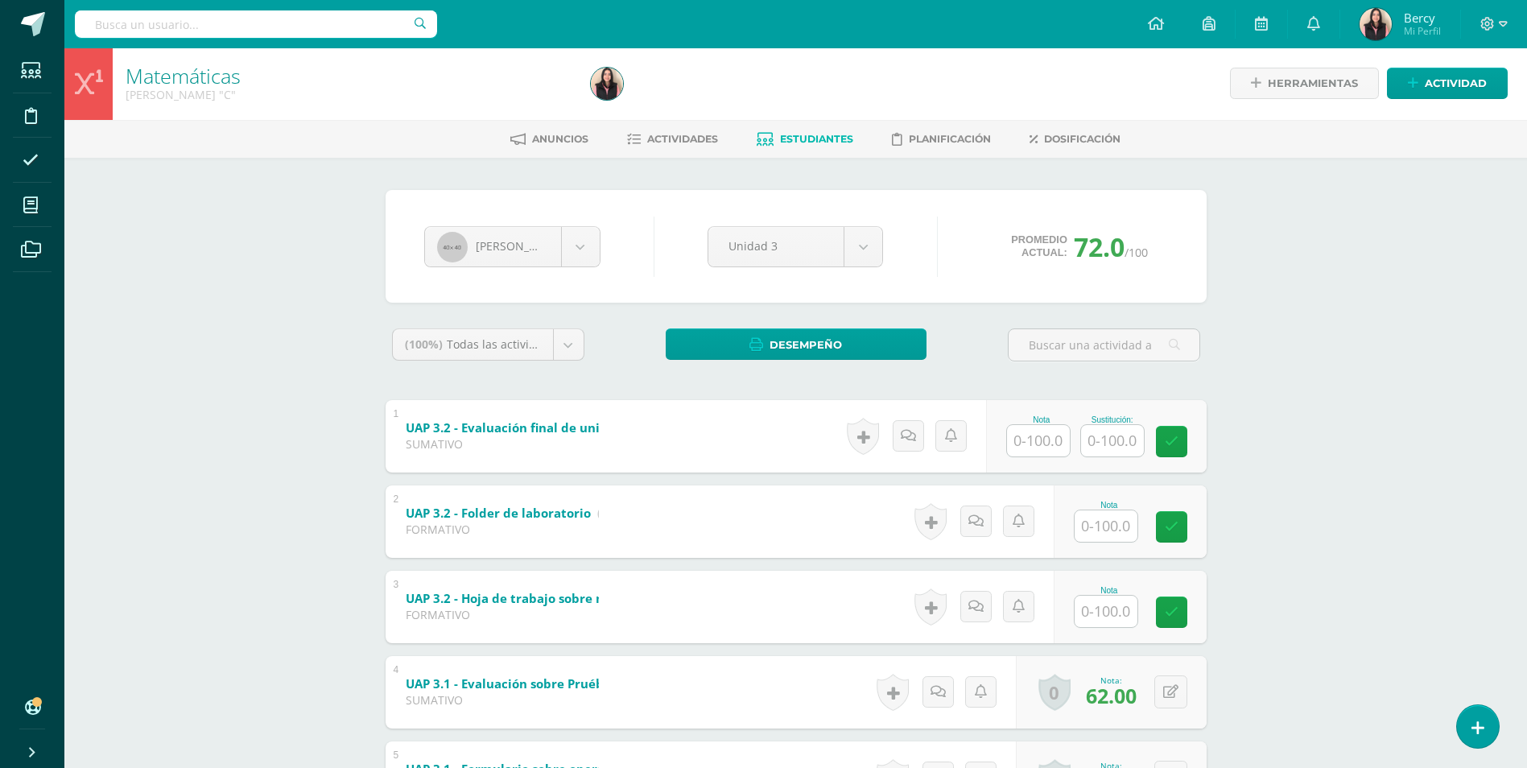
scroll to position [0, 0]
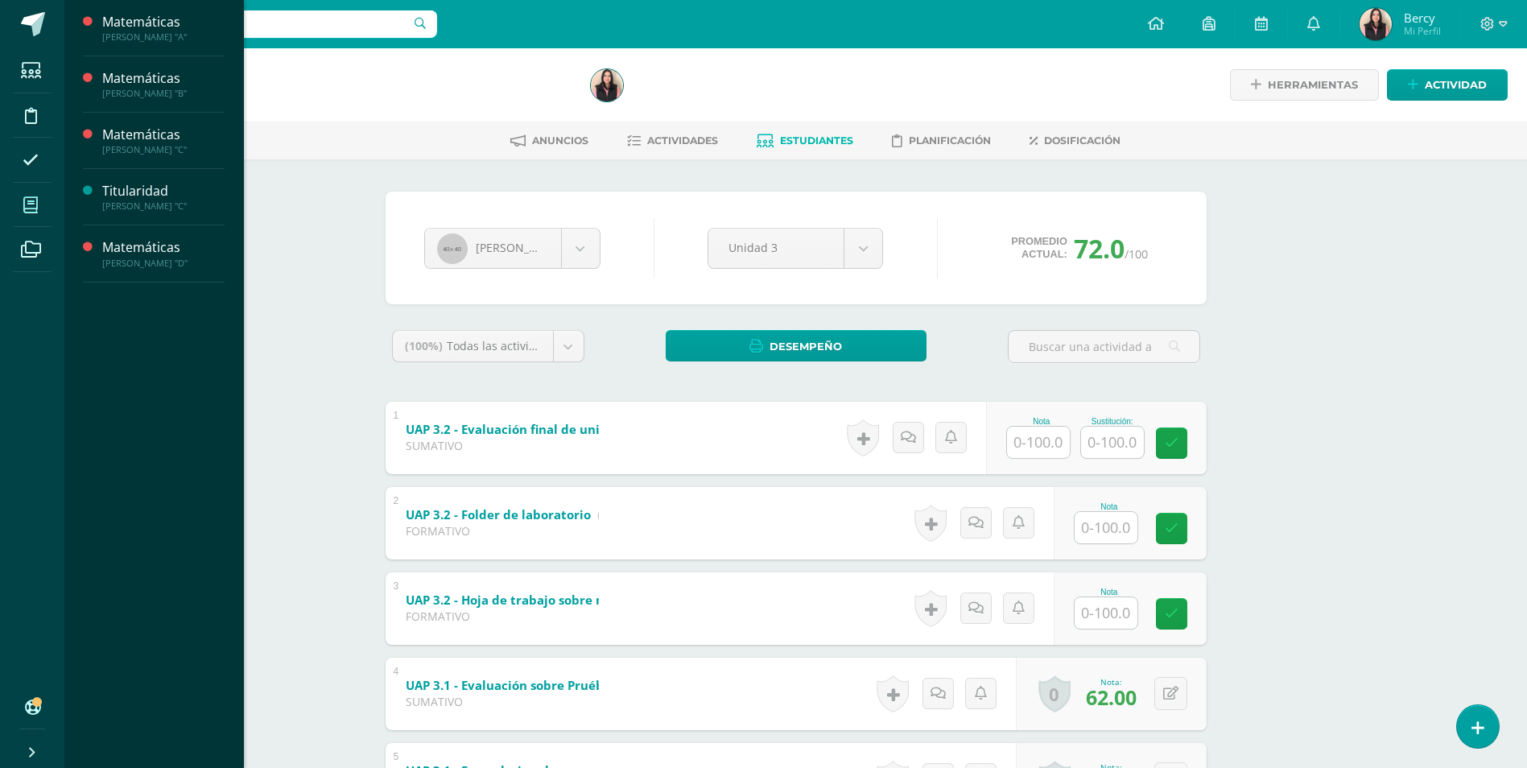
click at [45, 214] on span at bounding box center [31, 205] width 36 height 36
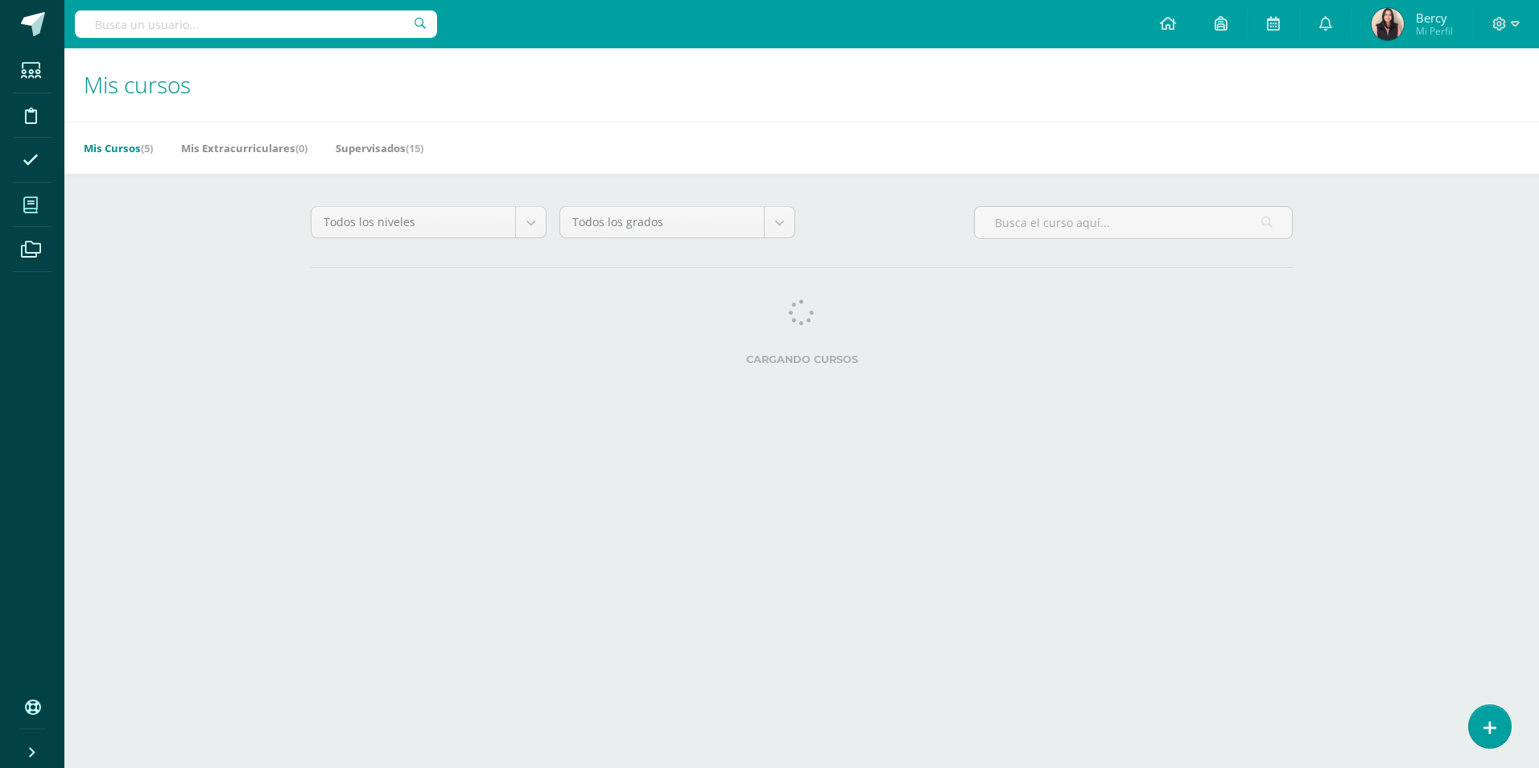
click at [691, 95] on h1 "Mis cursos" at bounding box center [802, 84] width 1436 height 73
